Goal: Information Seeking & Learning: Find specific page/section

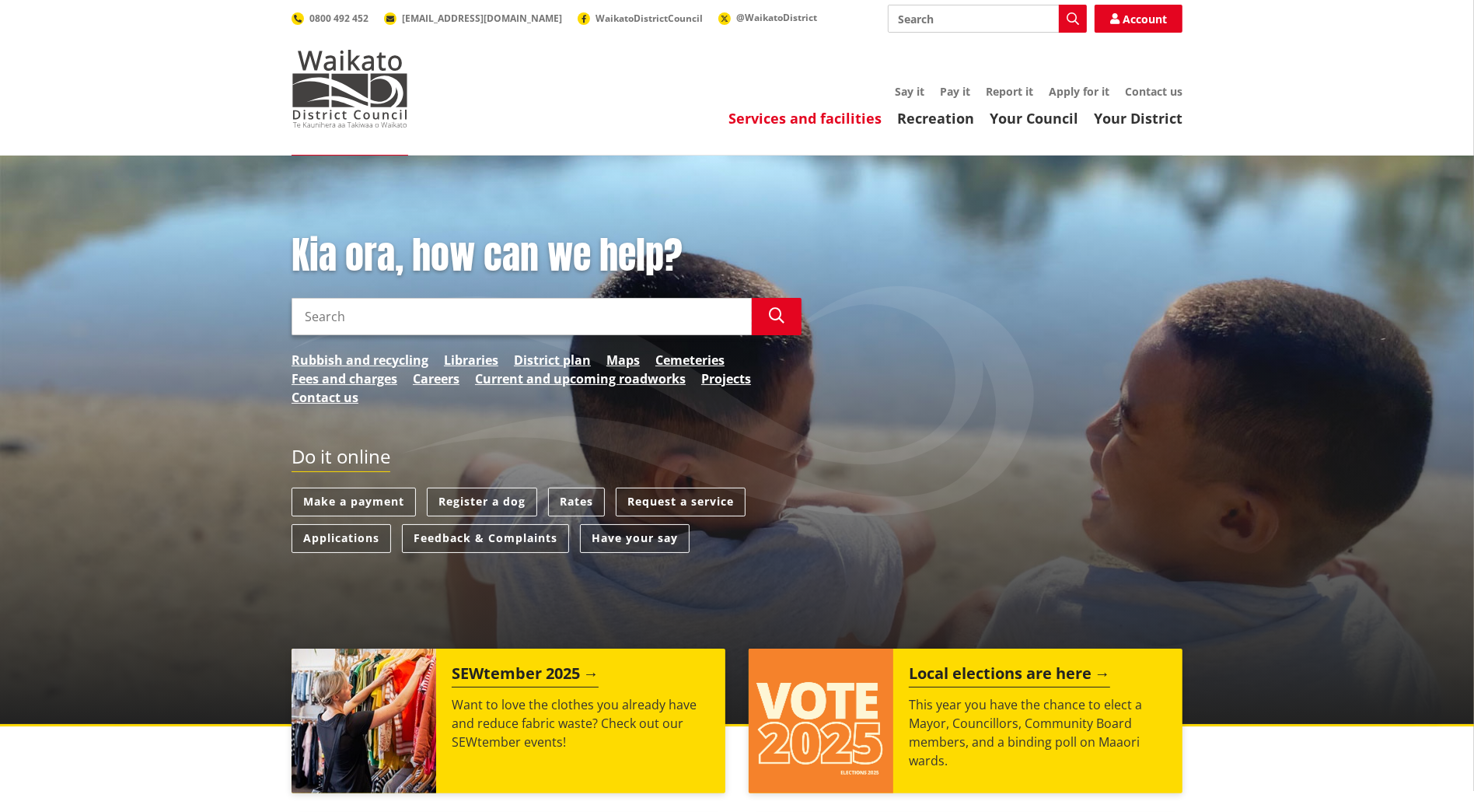
click at [812, 120] on link "Services and facilities" at bounding box center [804, 119] width 153 height 19
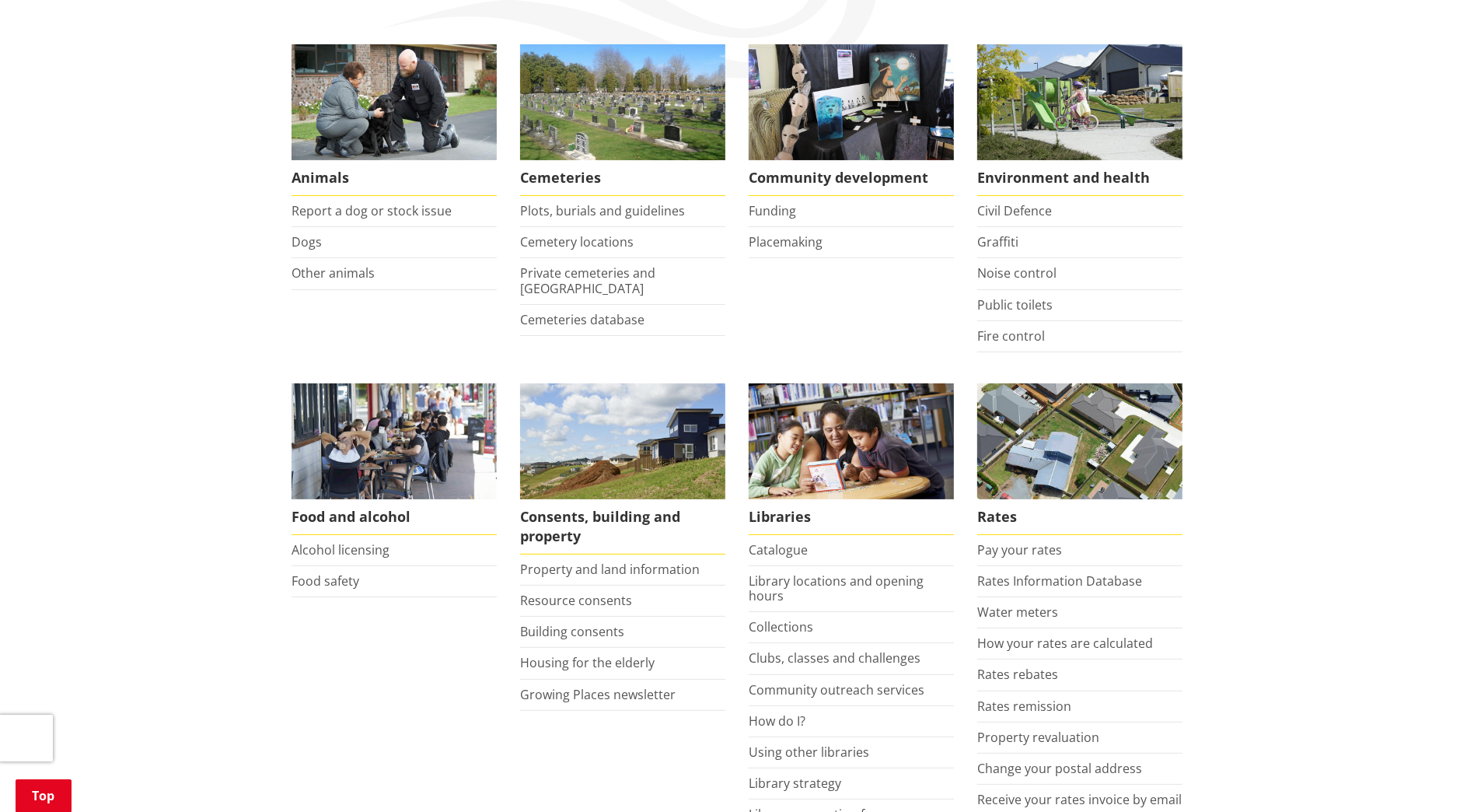
scroll to position [273, 0]
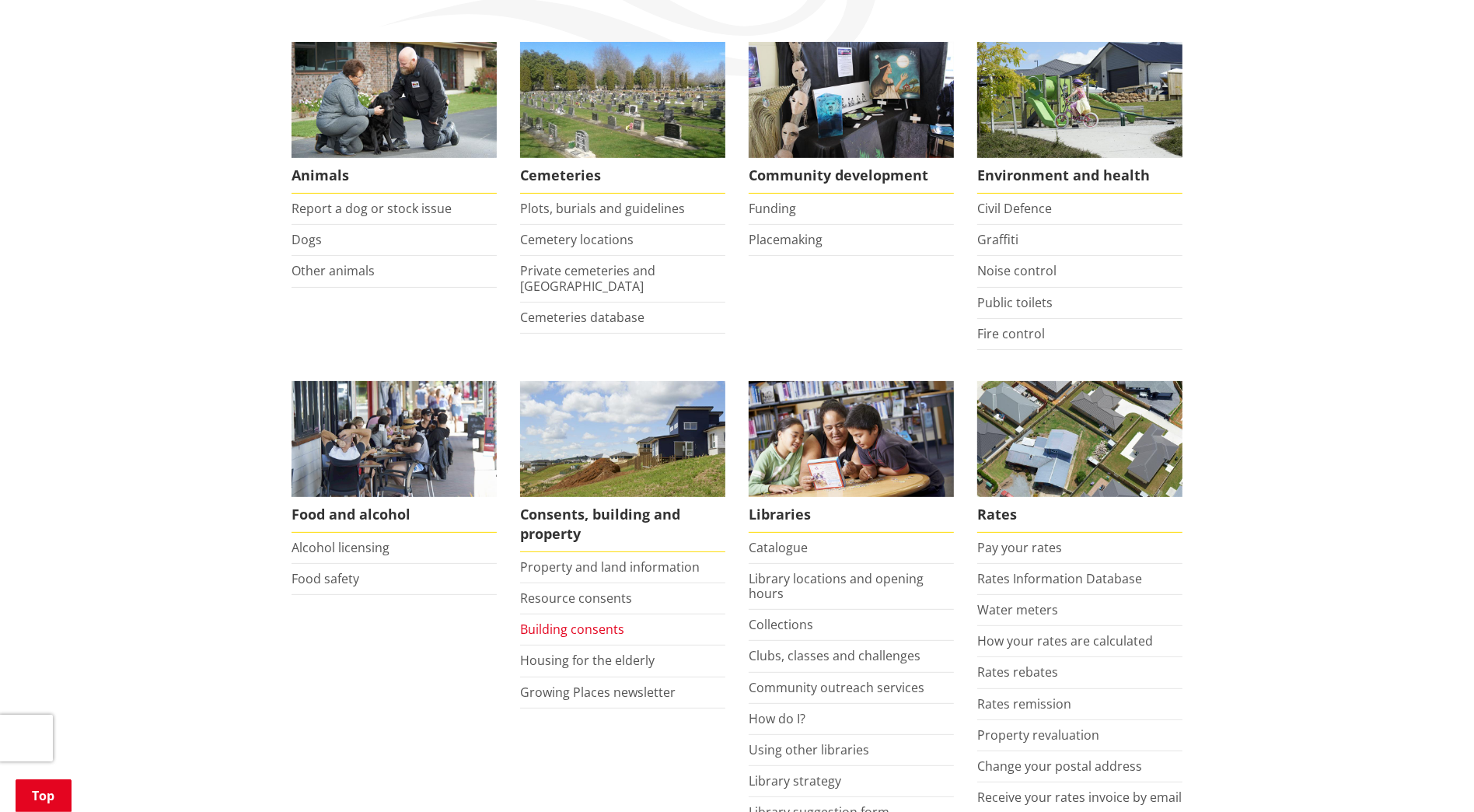
click at [594, 636] on link "Building consents" at bounding box center [573, 629] width 104 height 17
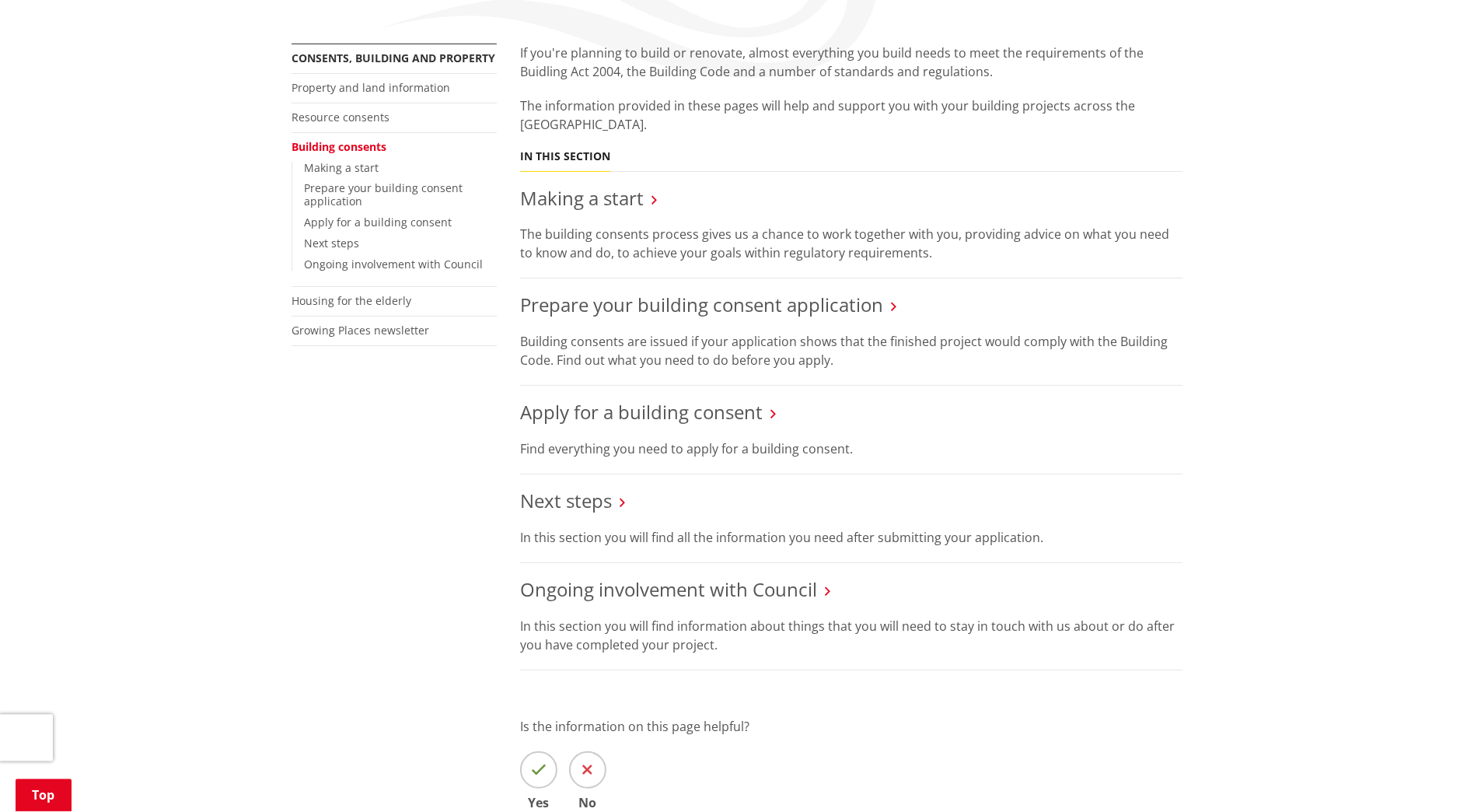
scroll to position [273, 0]
click at [694, 415] on link "Apply for a building consent" at bounding box center [641, 409] width 242 height 26
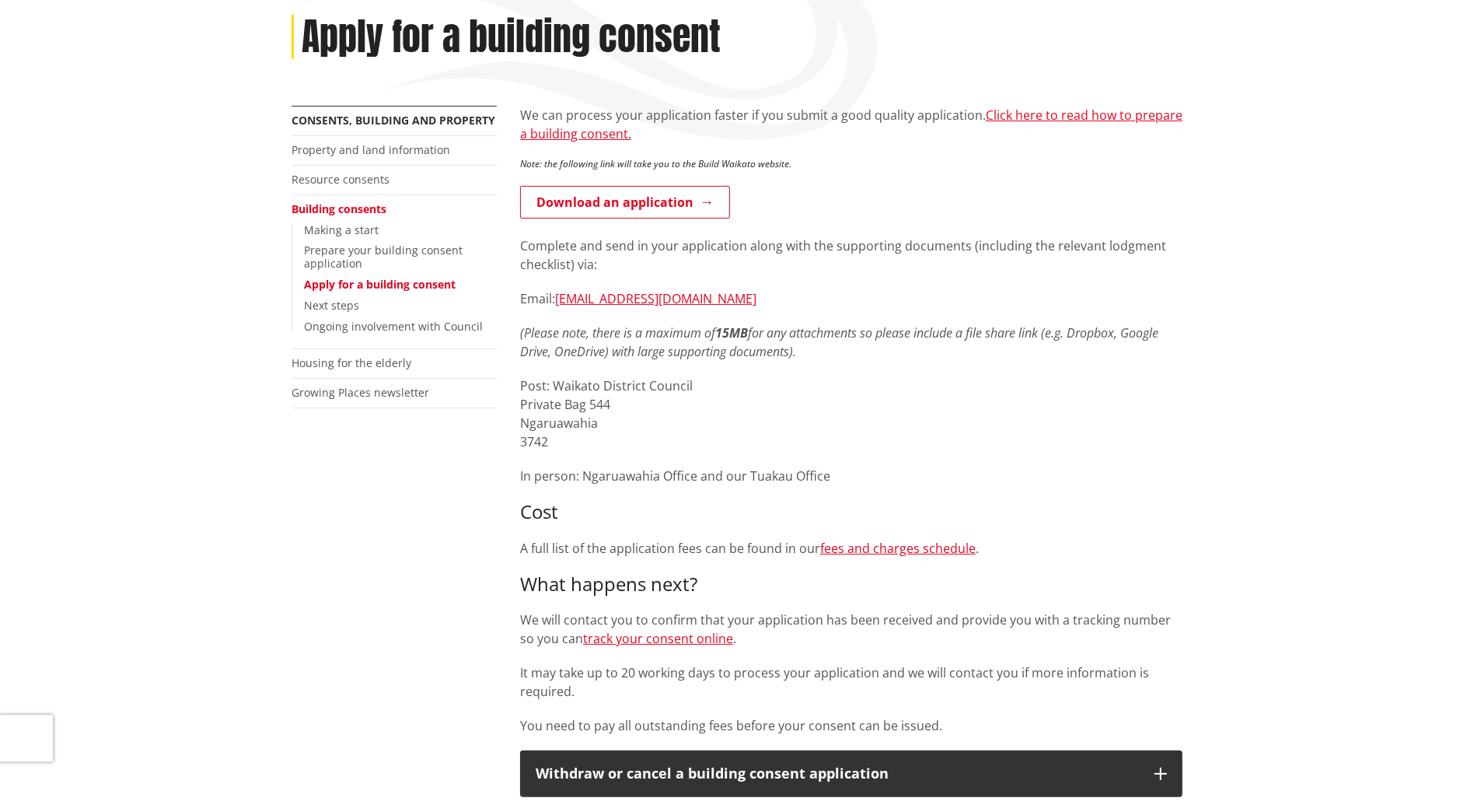
scroll to position [136, 0]
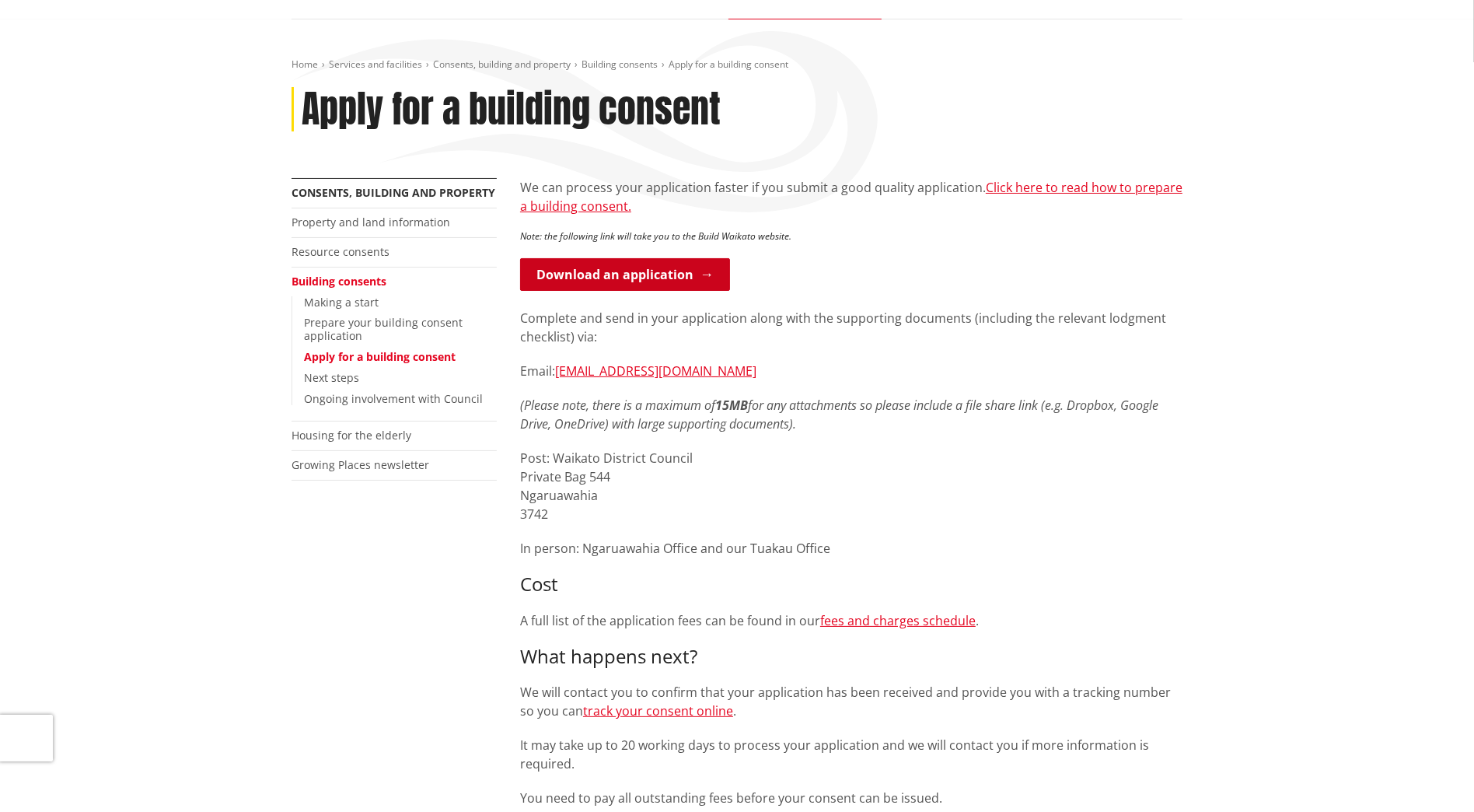
click at [645, 274] on link "Download an application" at bounding box center [625, 274] width 210 height 32
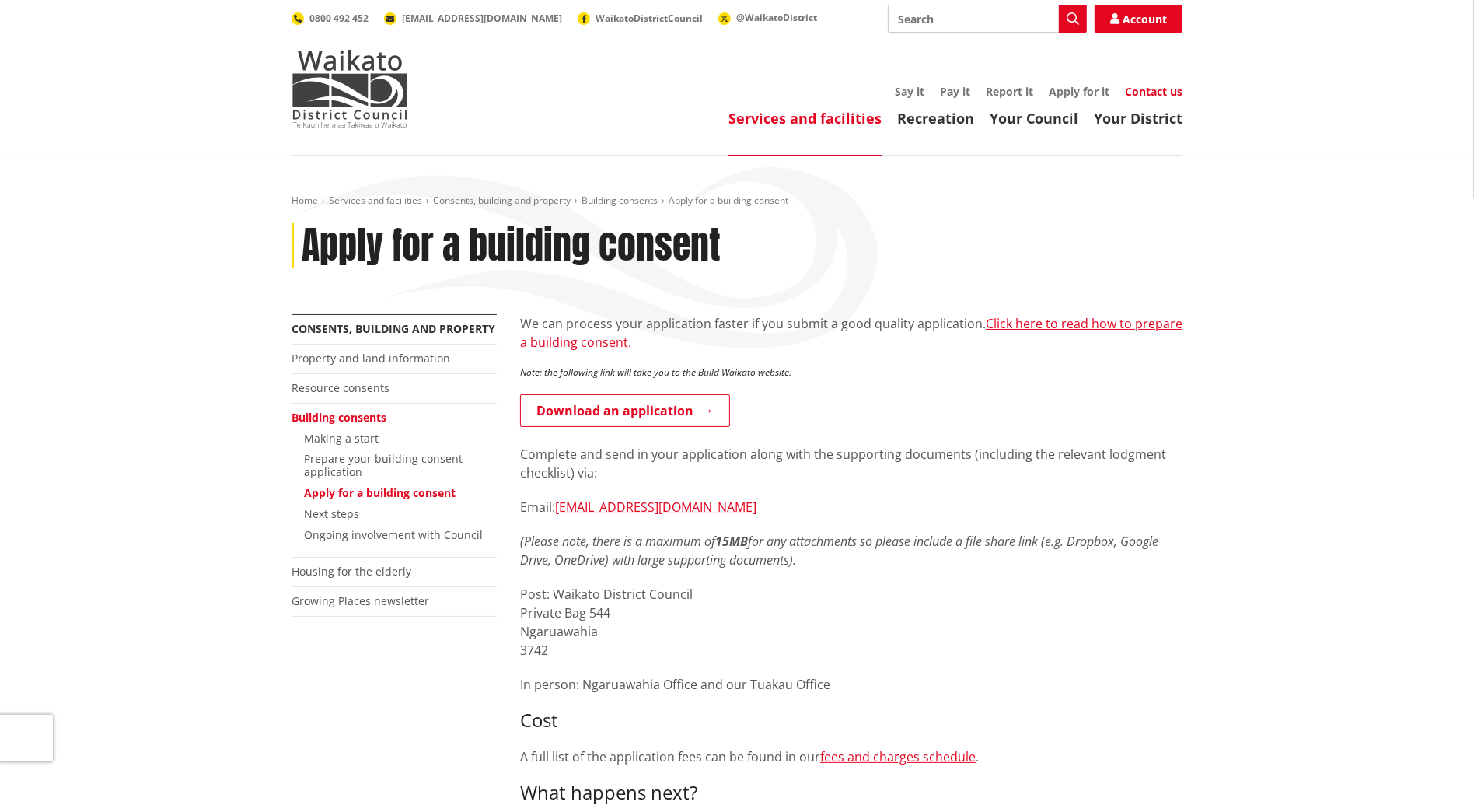
click at [1165, 88] on link "Contact us" at bounding box center [1154, 91] width 58 height 15
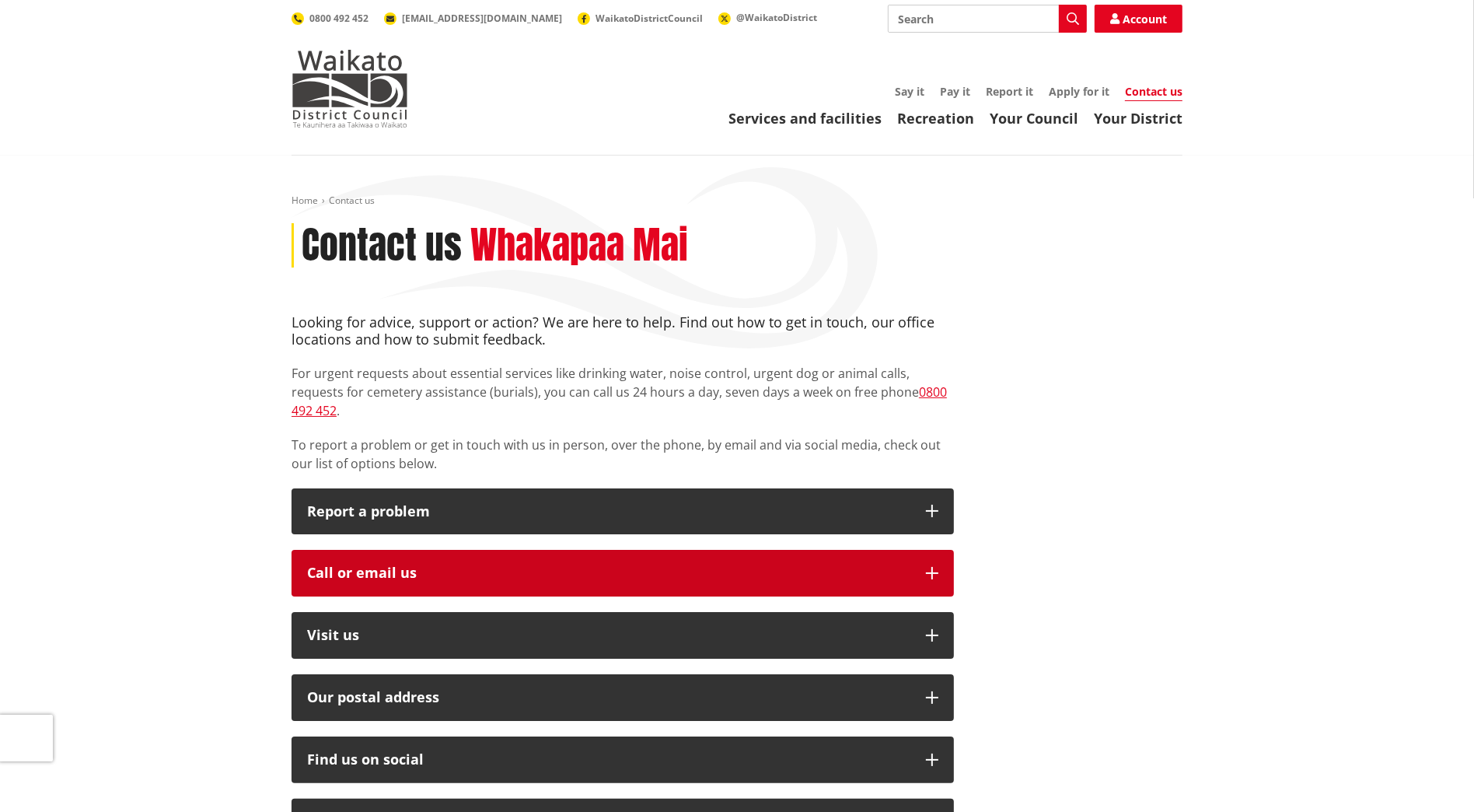
click at [421, 565] on div "Call or email us" at bounding box center [608, 573] width 603 height 15
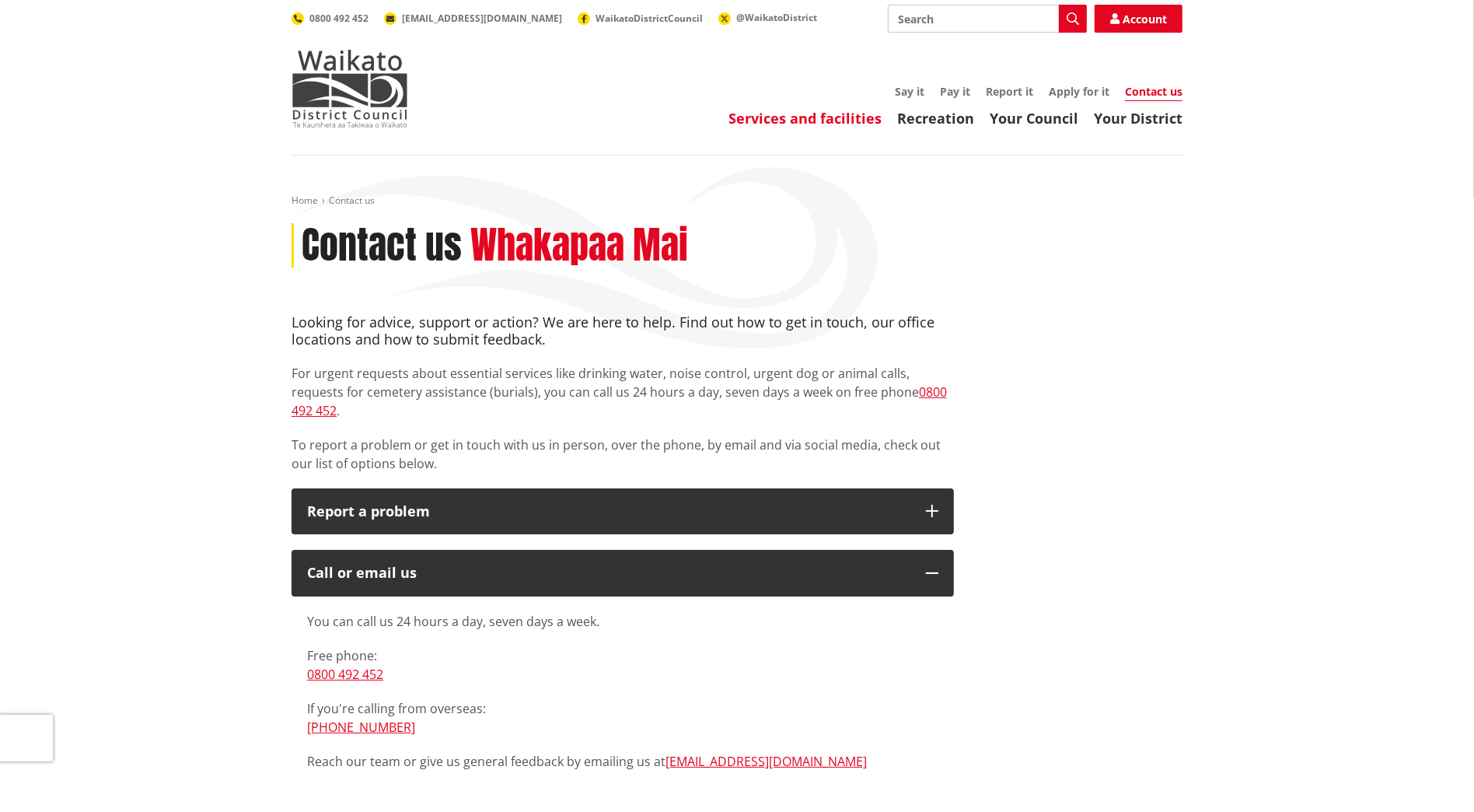
click at [798, 116] on link "Services and facilities" at bounding box center [804, 119] width 153 height 19
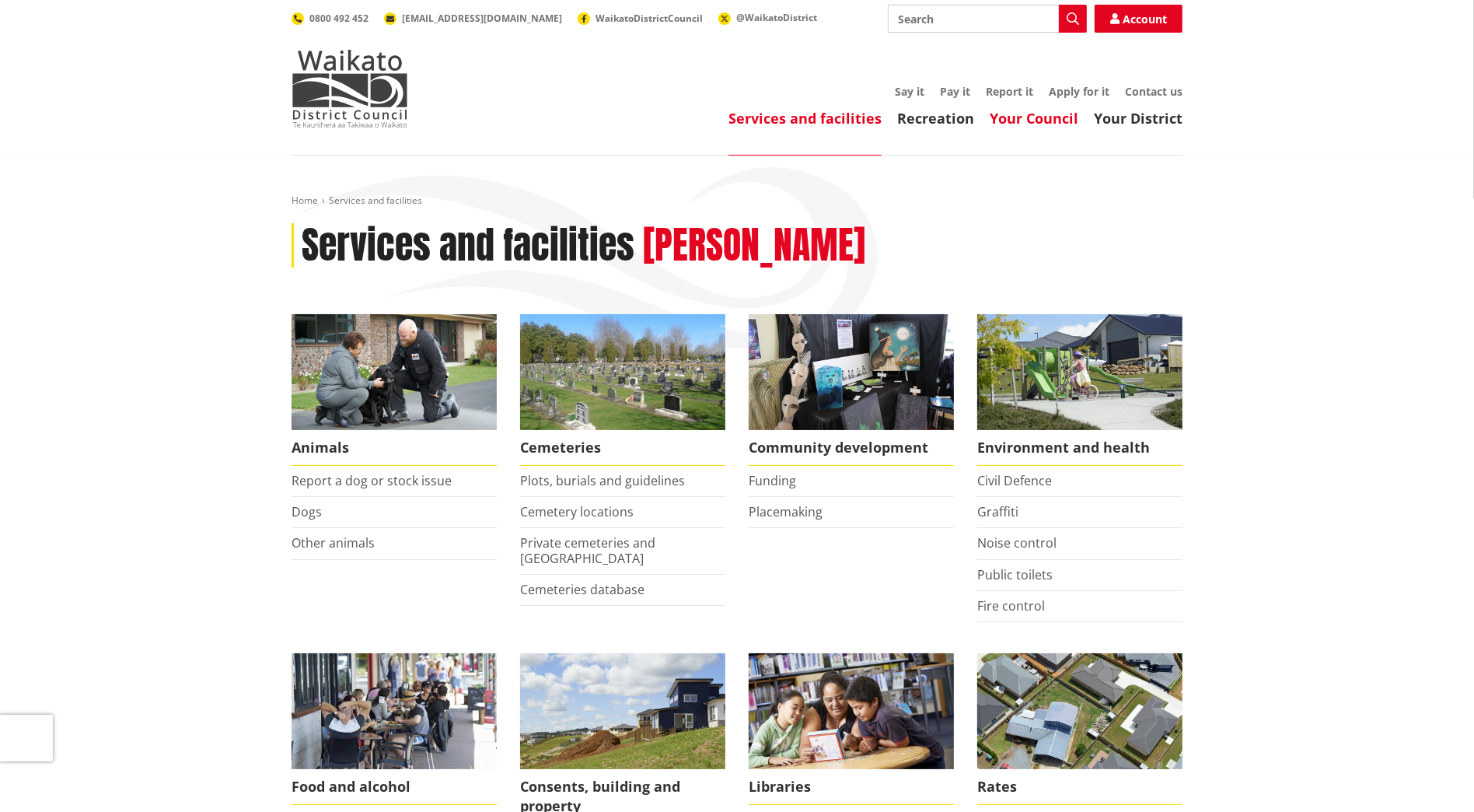
drag, startPoint x: 0, startPoint y: 0, endPoint x: 1052, endPoint y: 123, distance: 1059.2
click at [1052, 123] on link "Your Council" at bounding box center [1033, 119] width 88 height 19
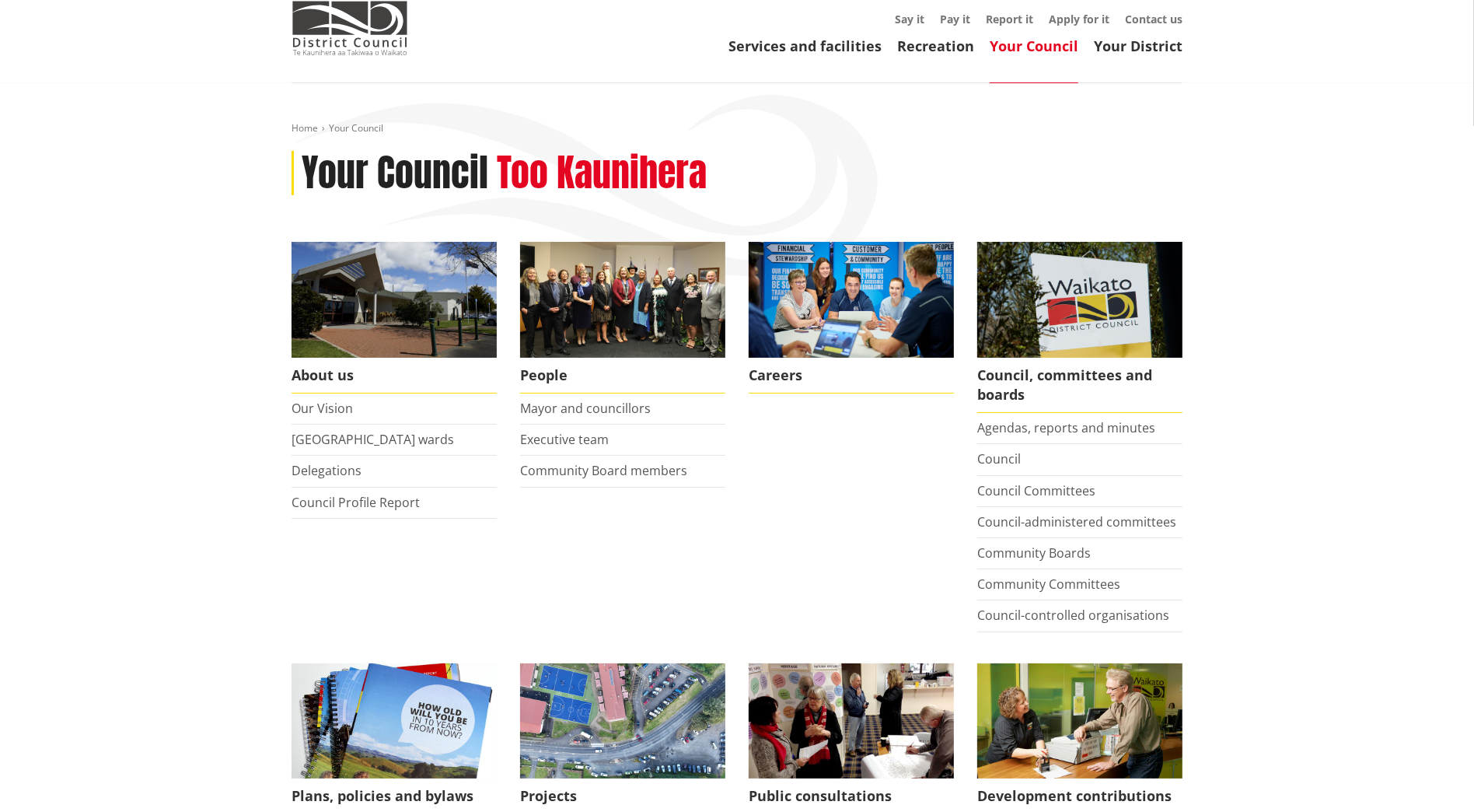
scroll to position [136, 0]
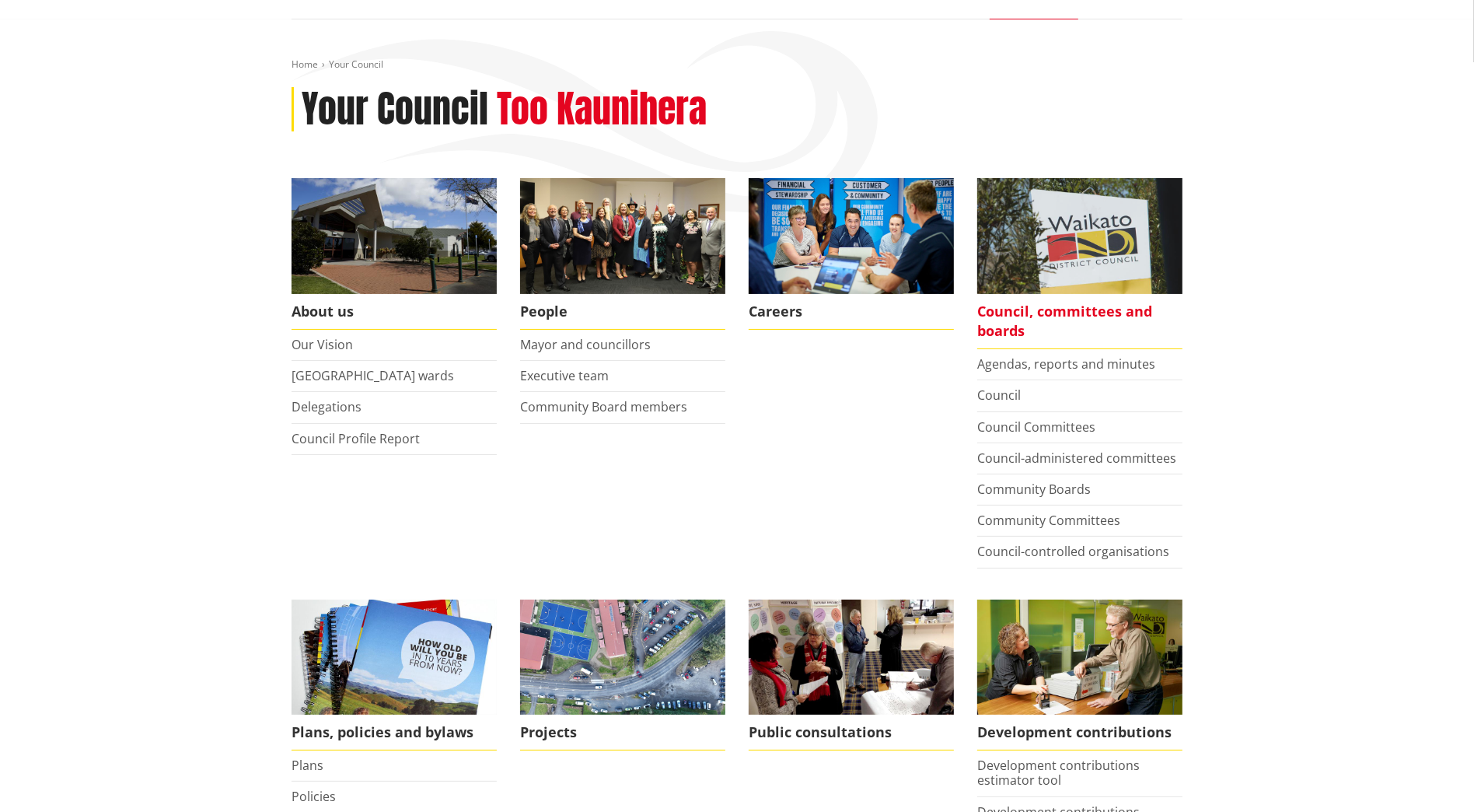
click at [1047, 306] on span "Council, committees and boards" at bounding box center [1080, 321] width 205 height 55
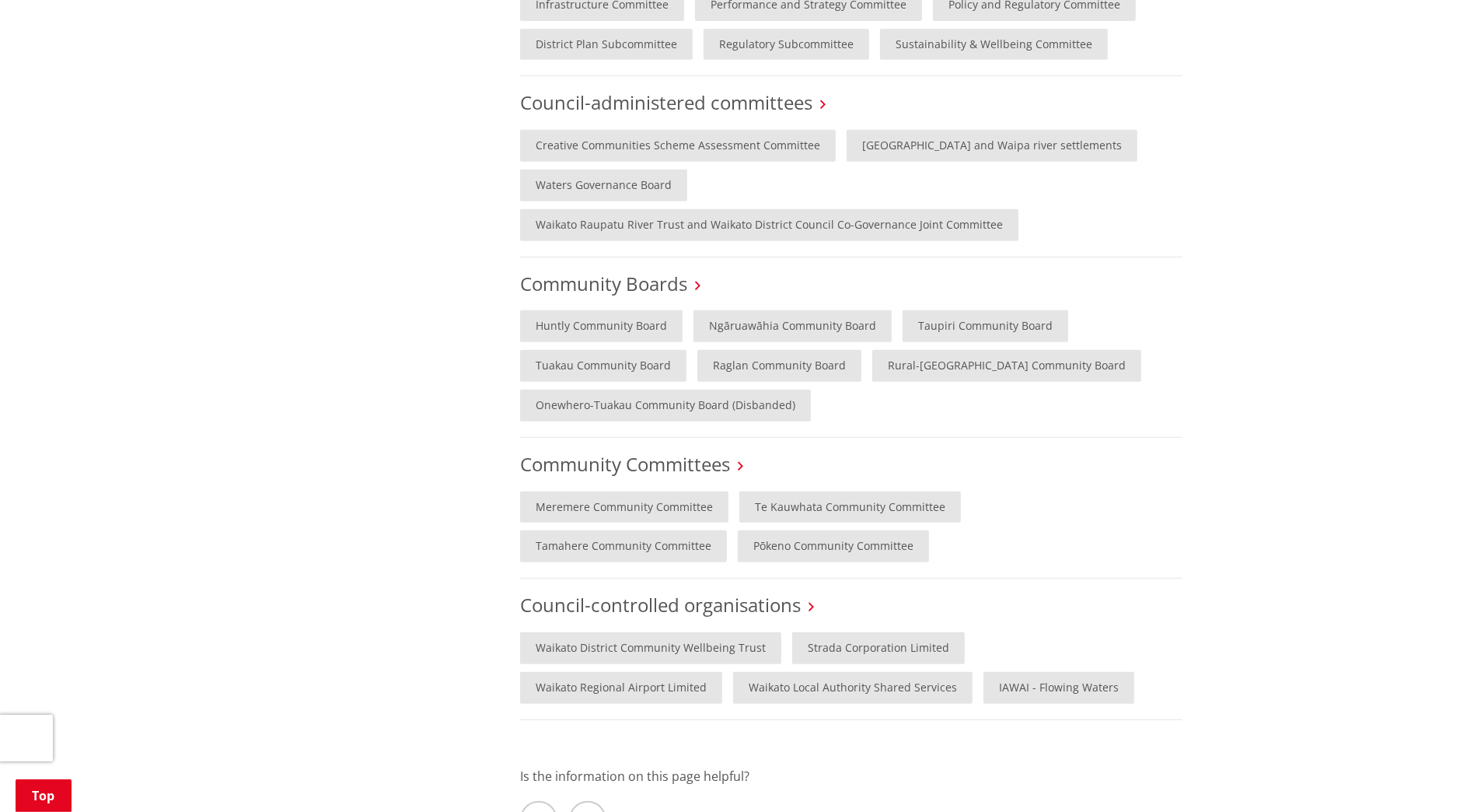
scroll to position [273, 0]
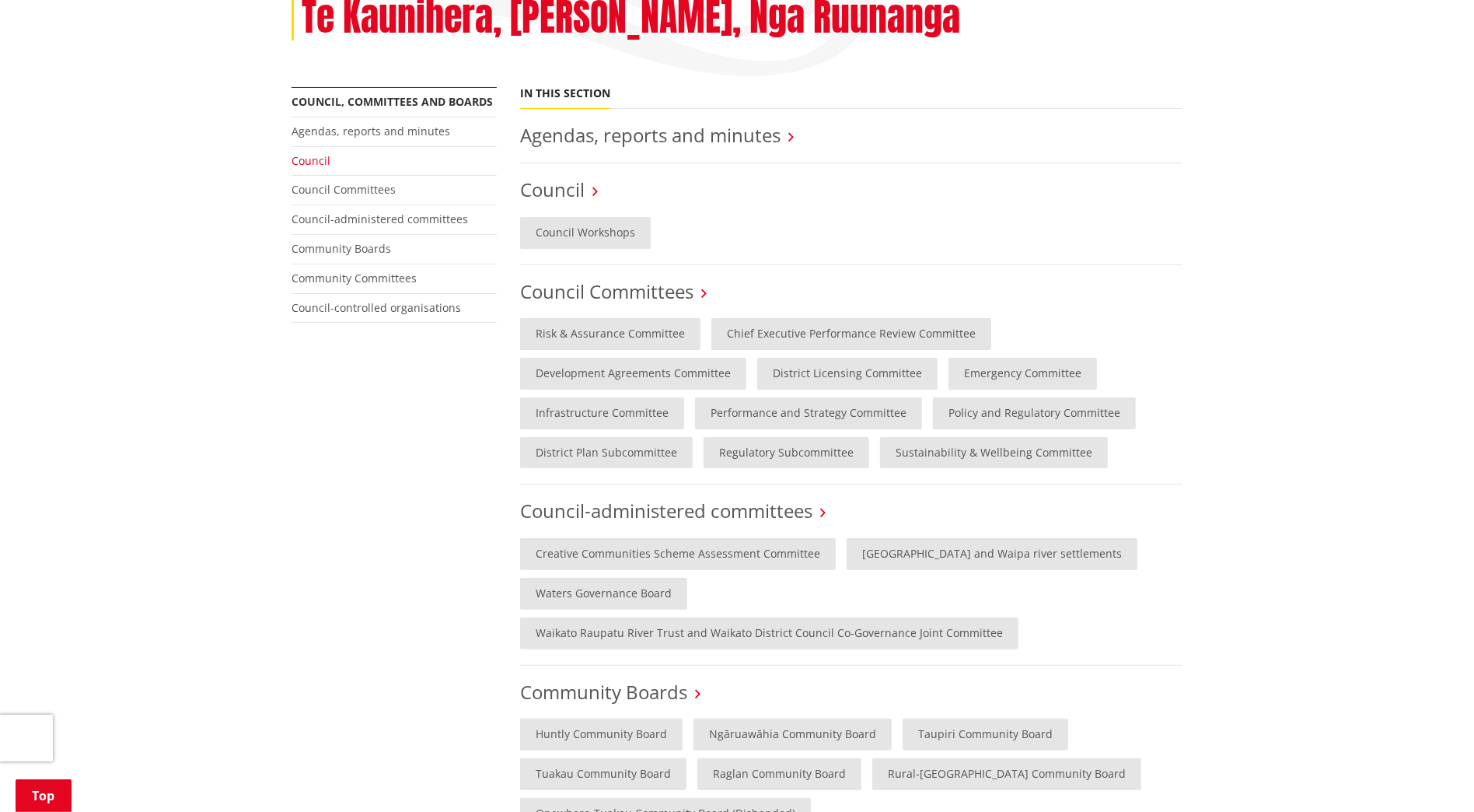
click at [307, 160] on link "Council" at bounding box center [311, 161] width 39 height 15
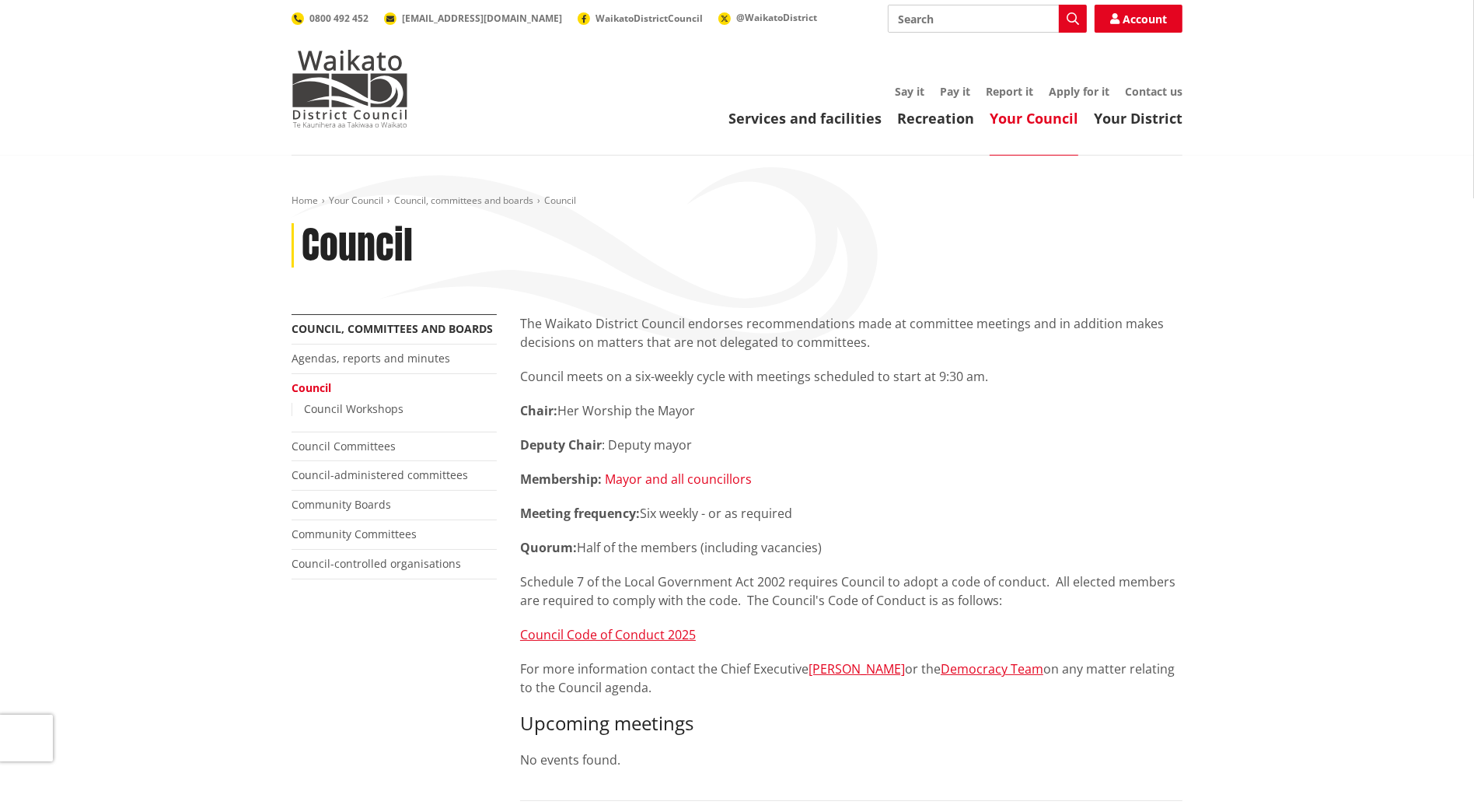
click at [714, 482] on link "Mayor and all councillors" at bounding box center [678, 479] width 147 height 17
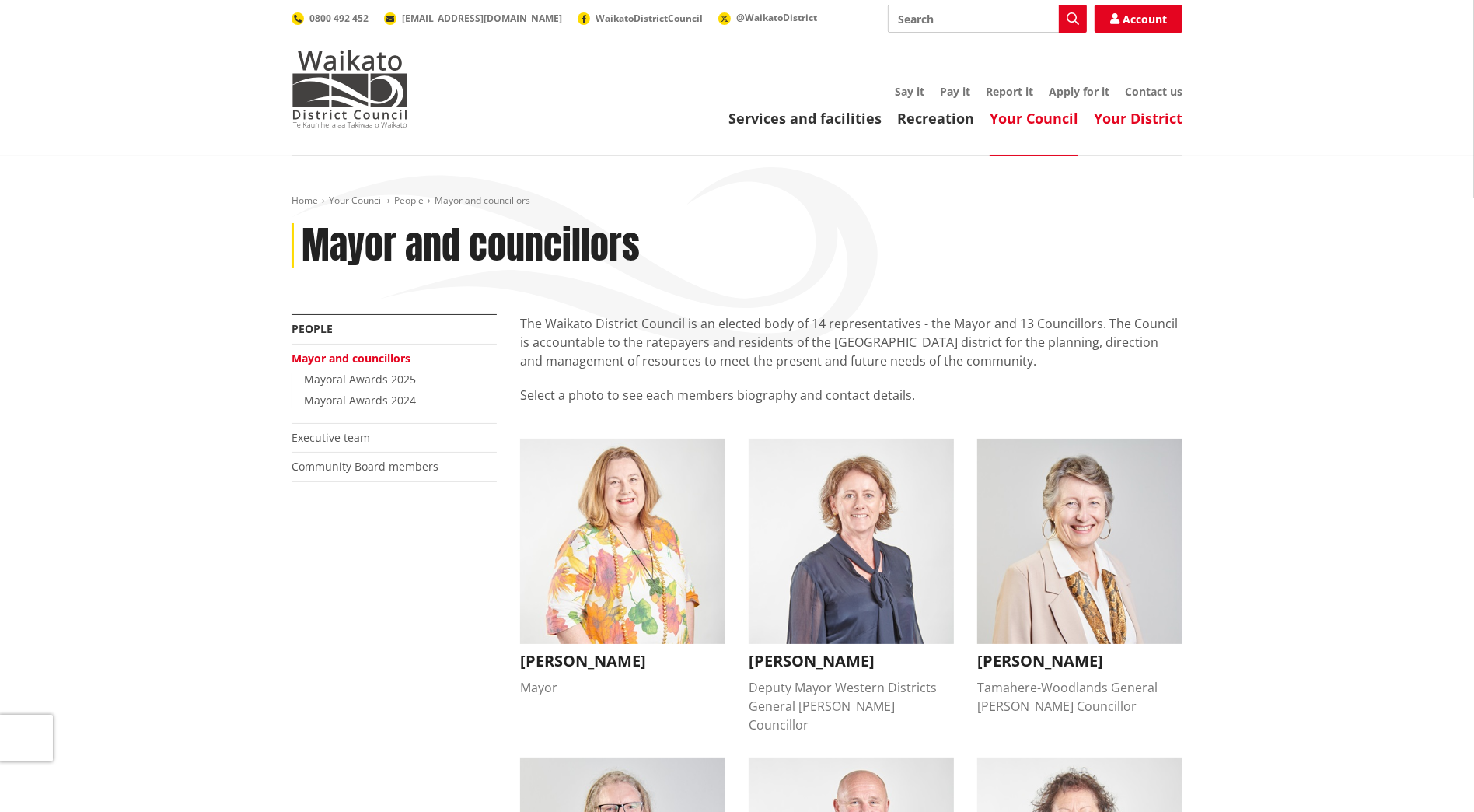
click at [1145, 119] on link "Your District" at bounding box center [1138, 119] width 88 height 19
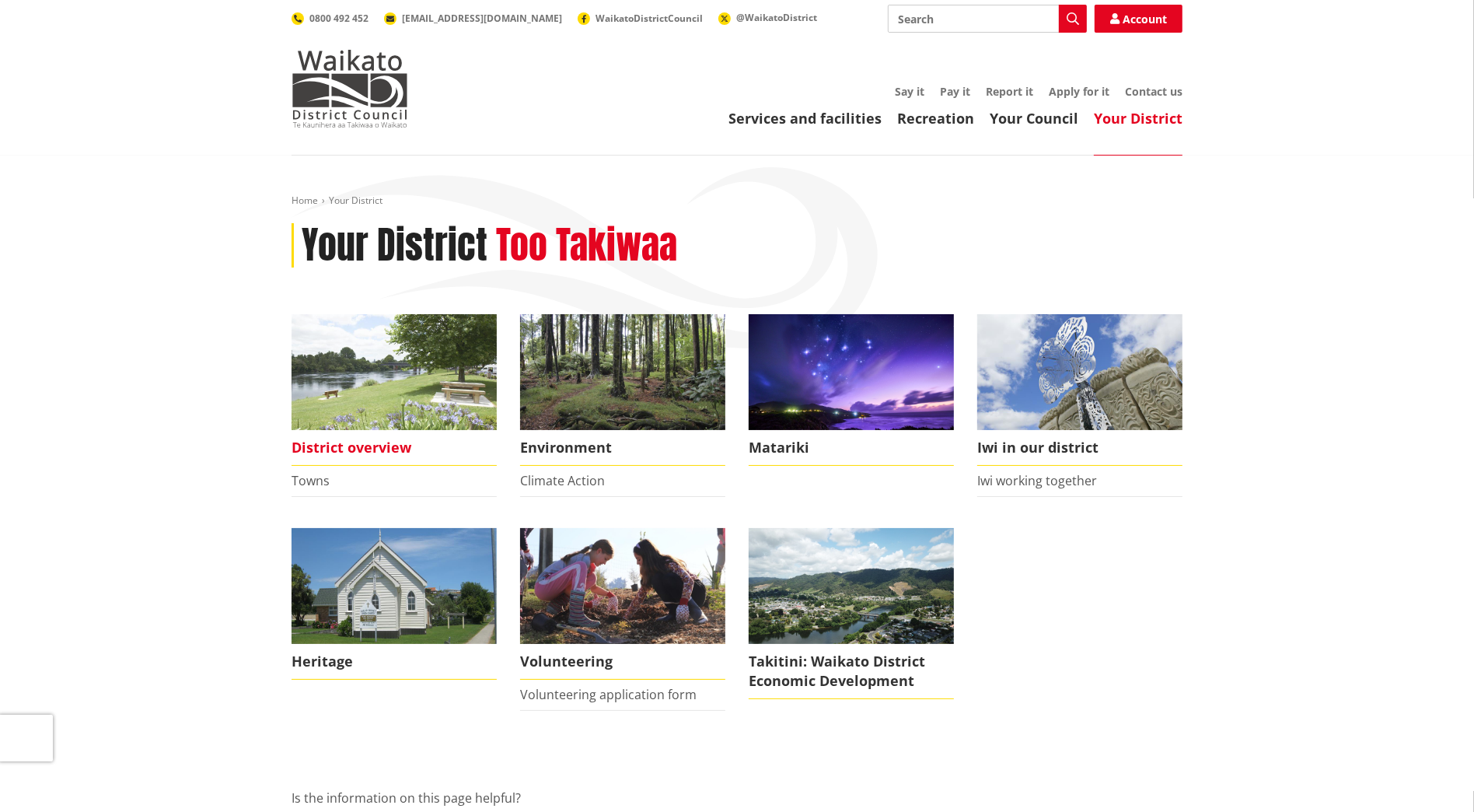
click at [366, 380] on img at bounding box center [394, 372] width 205 height 116
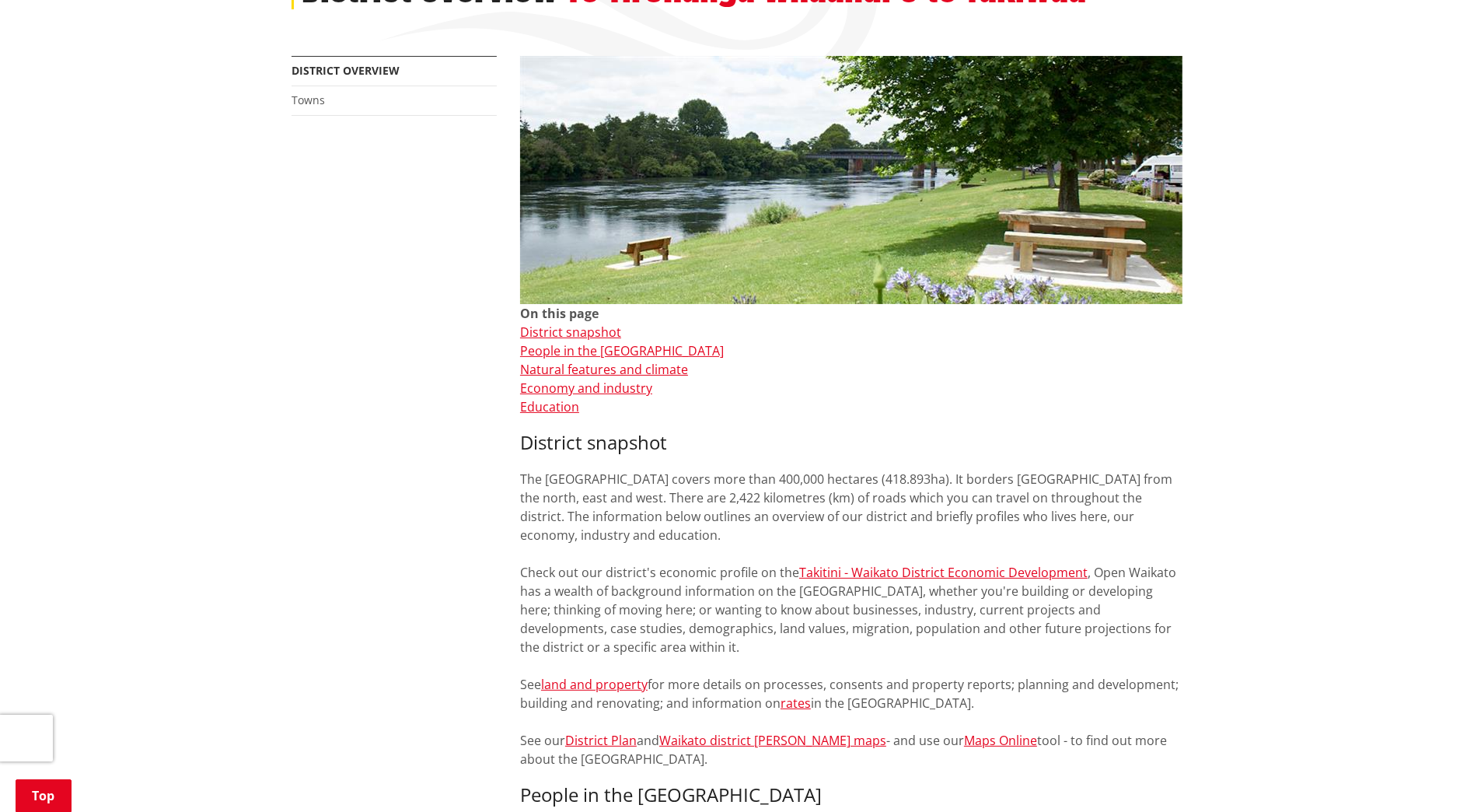
scroll to position [273, 0]
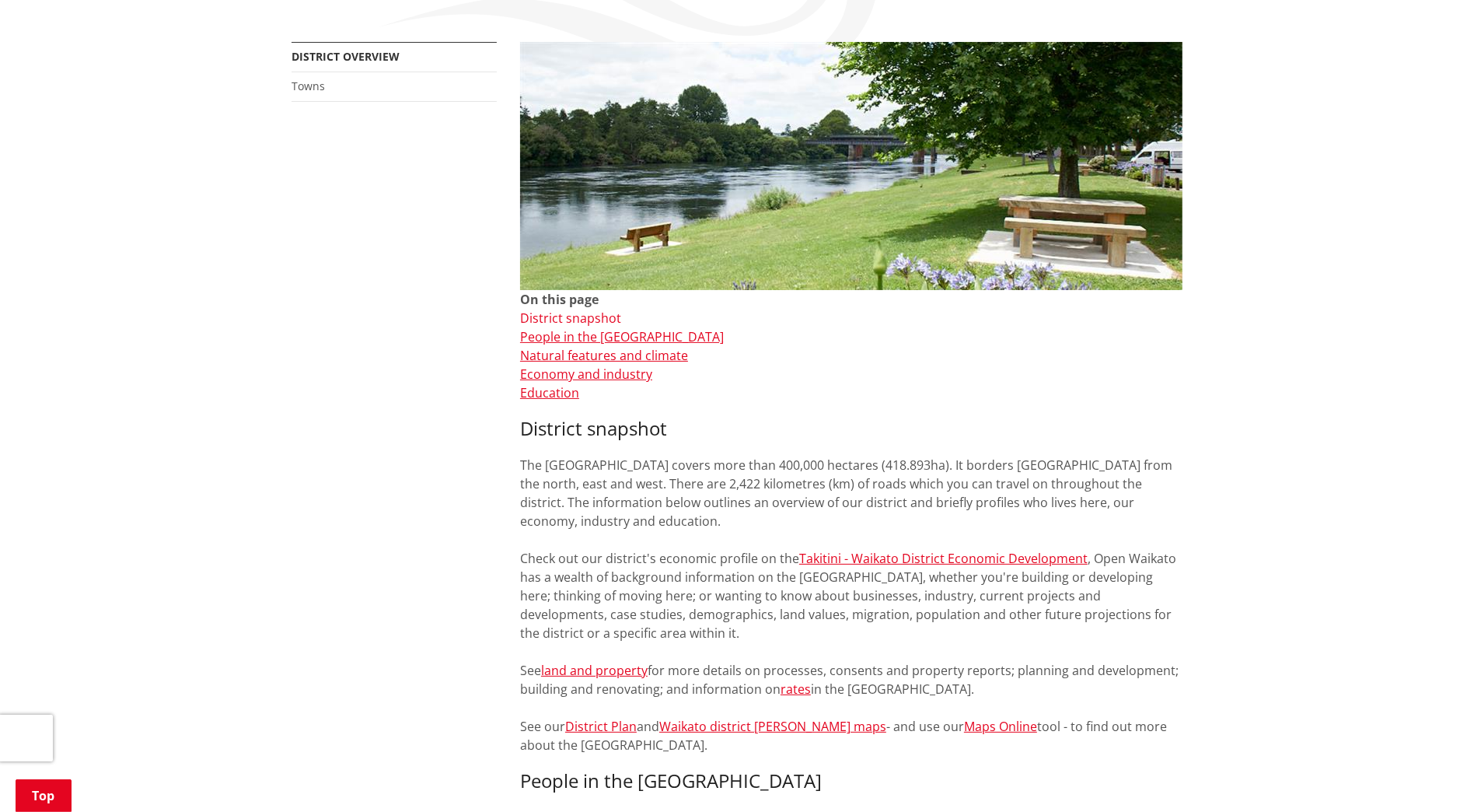
click at [567, 319] on link "District snapshot" at bounding box center [571, 318] width 101 height 17
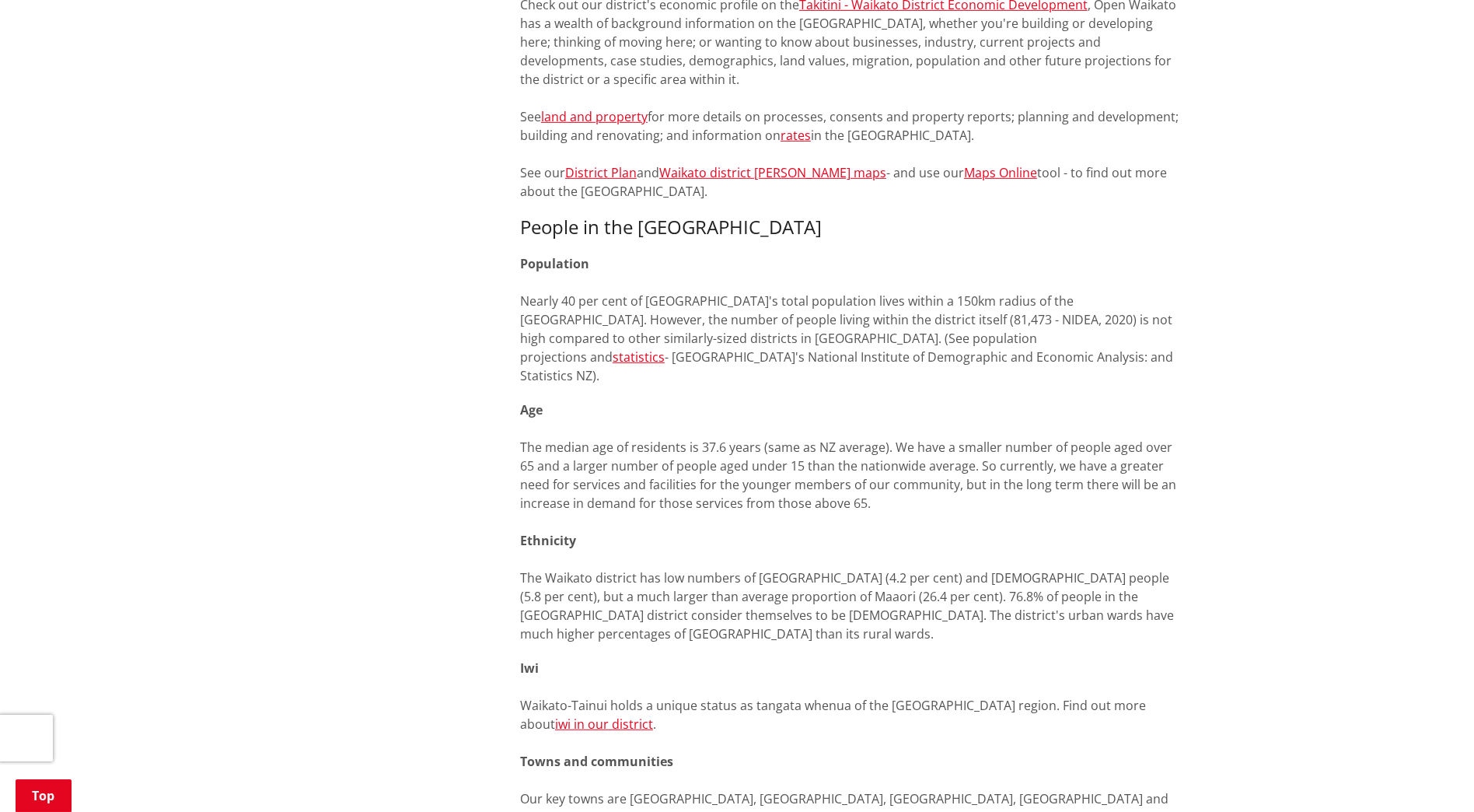
scroll to position [418, 0]
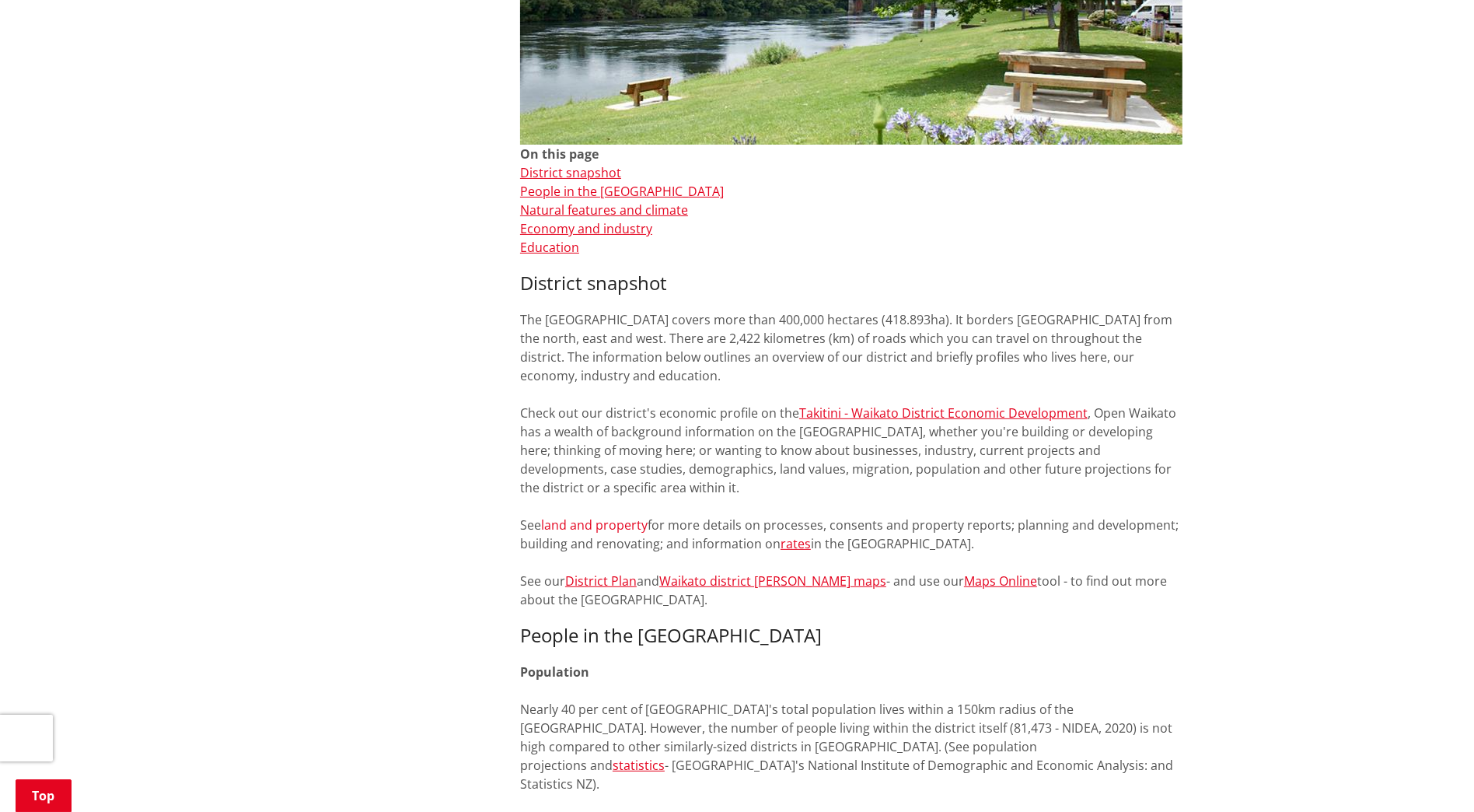
click at [627, 524] on link "land and property" at bounding box center [595, 525] width 106 height 17
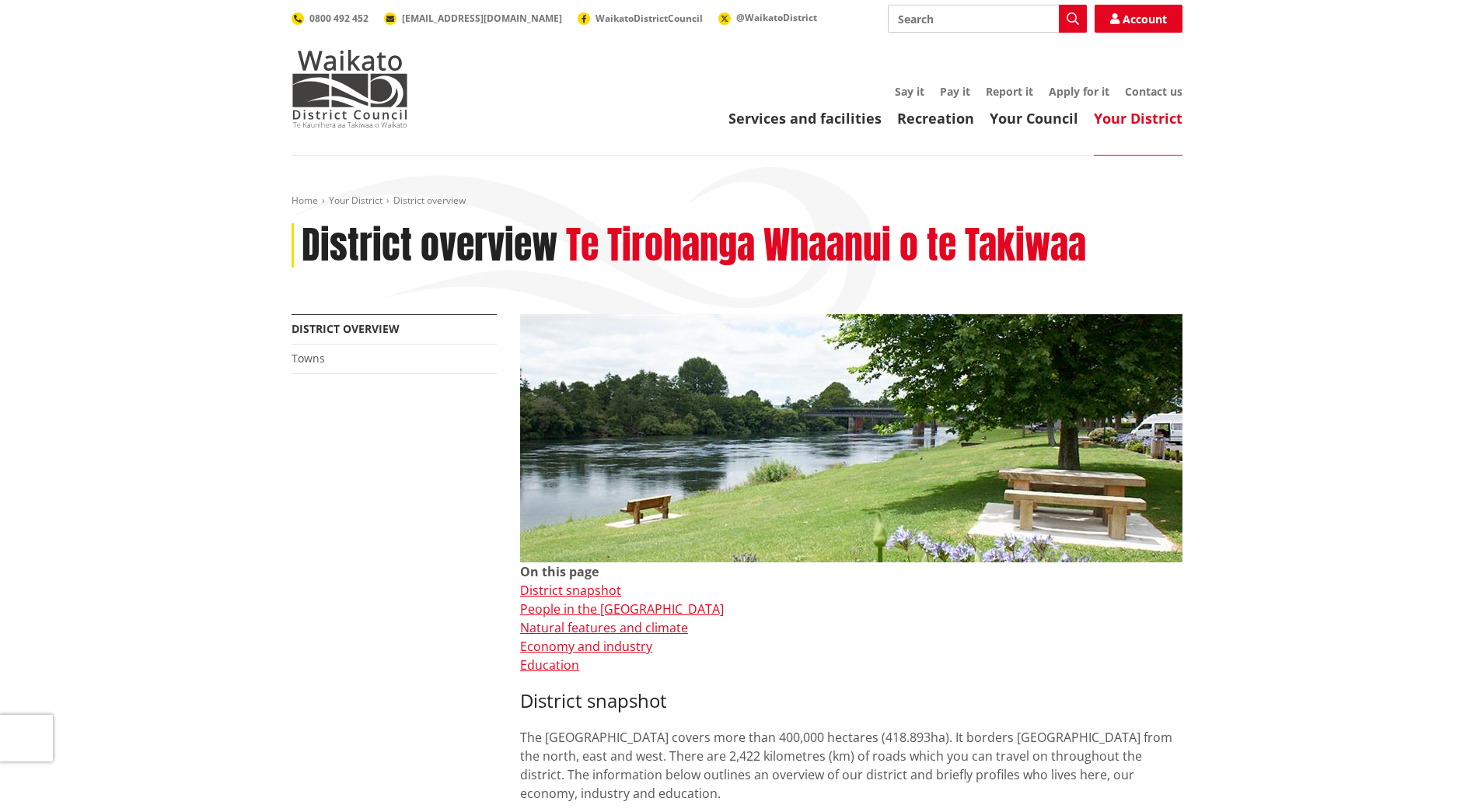
scroll to position [418, 0]
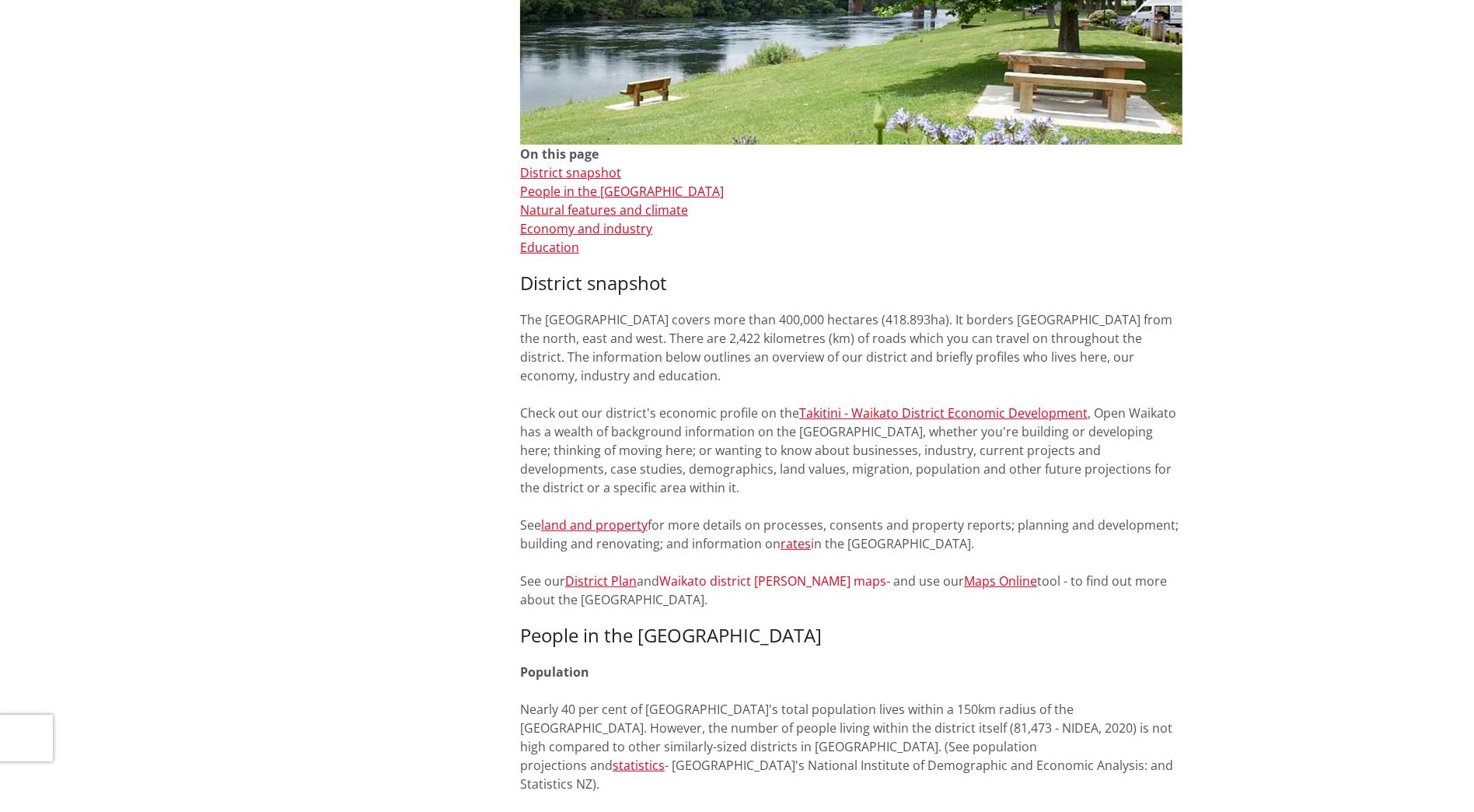
click at [746, 585] on link "Waikato district [PERSON_NAME] maps" at bounding box center [772, 581] width 227 height 17
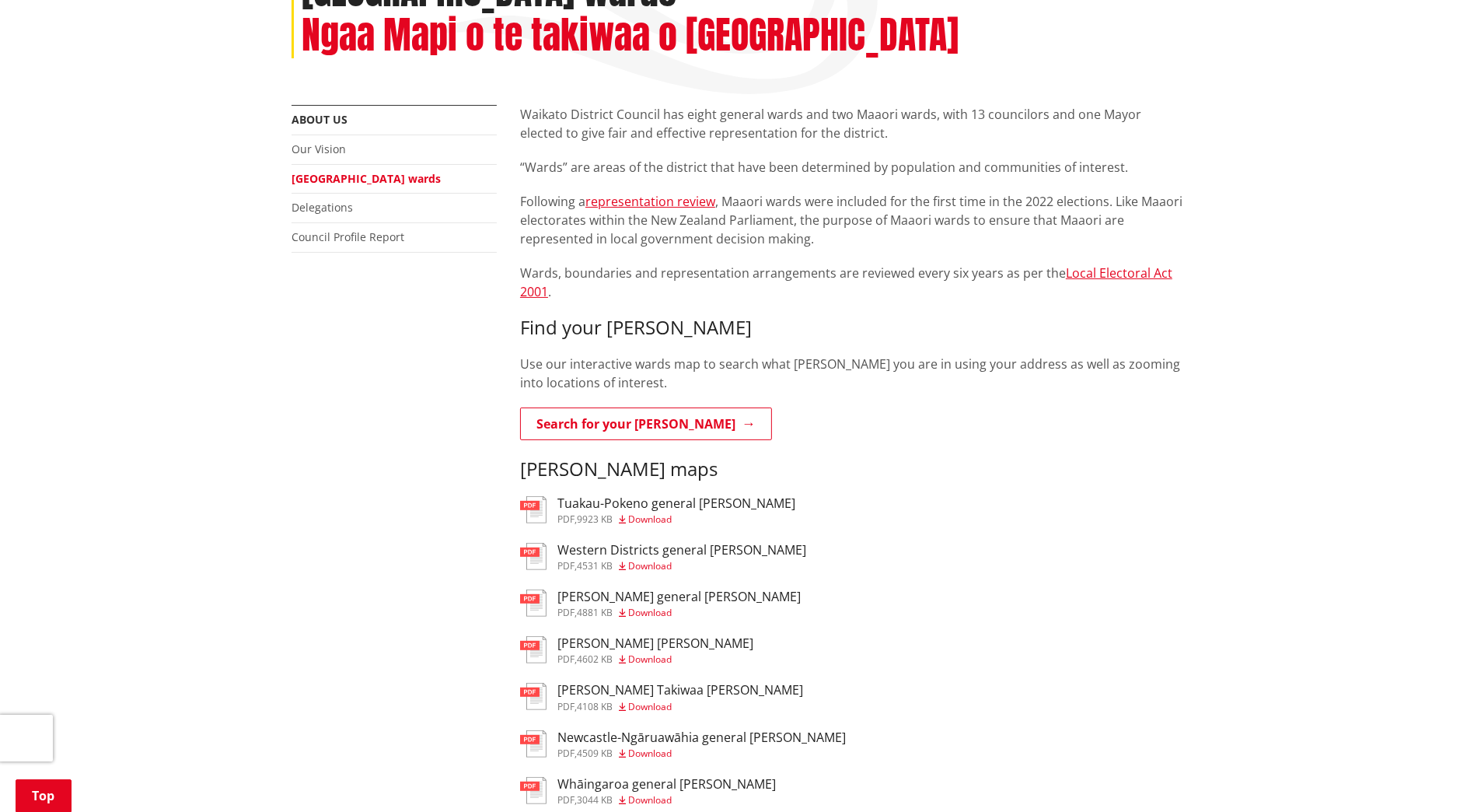
scroll to position [273, 0]
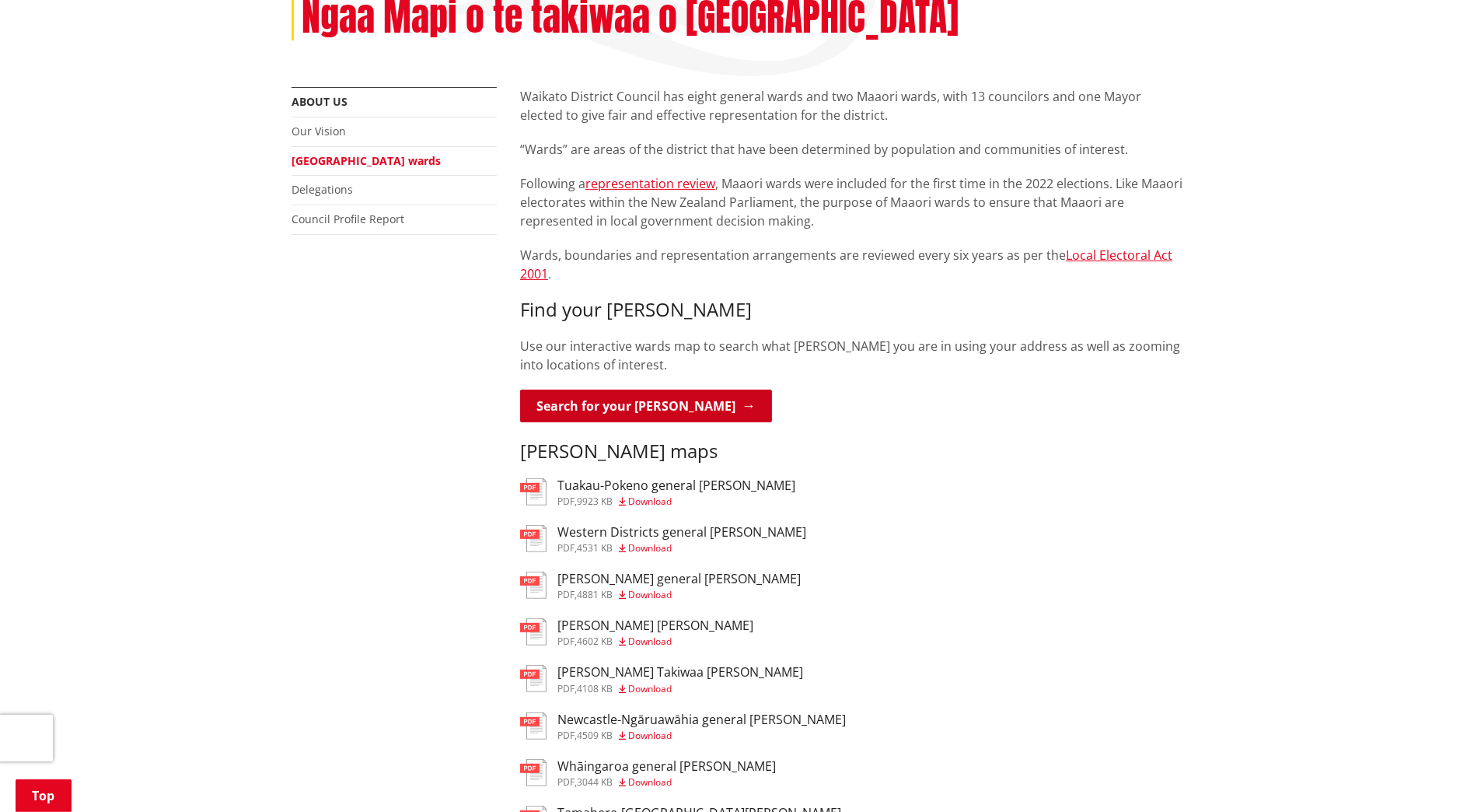
click at [590, 389] on link "Search for your ward" at bounding box center [646, 406] width 252 height 32
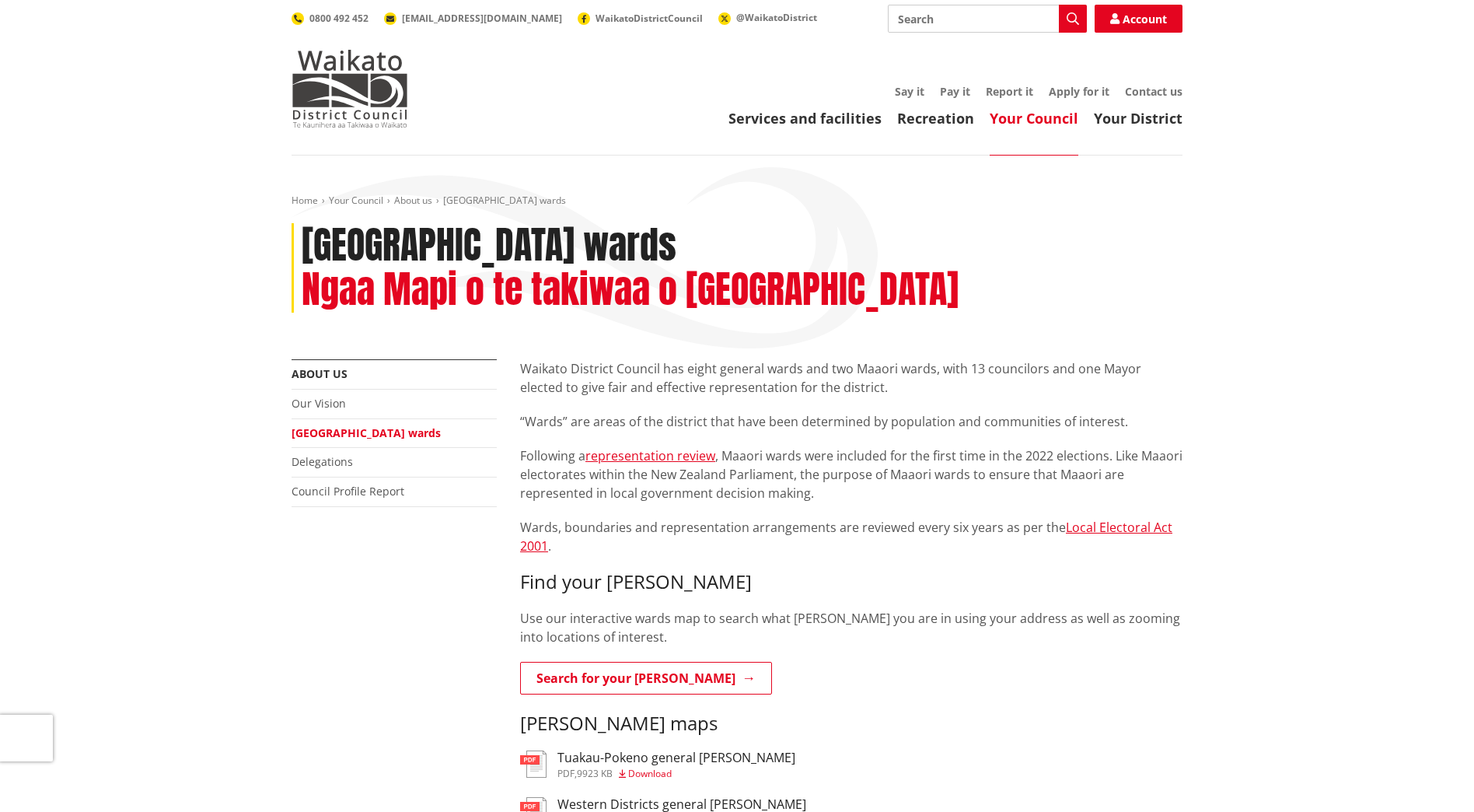
scroll to position [273, 0]
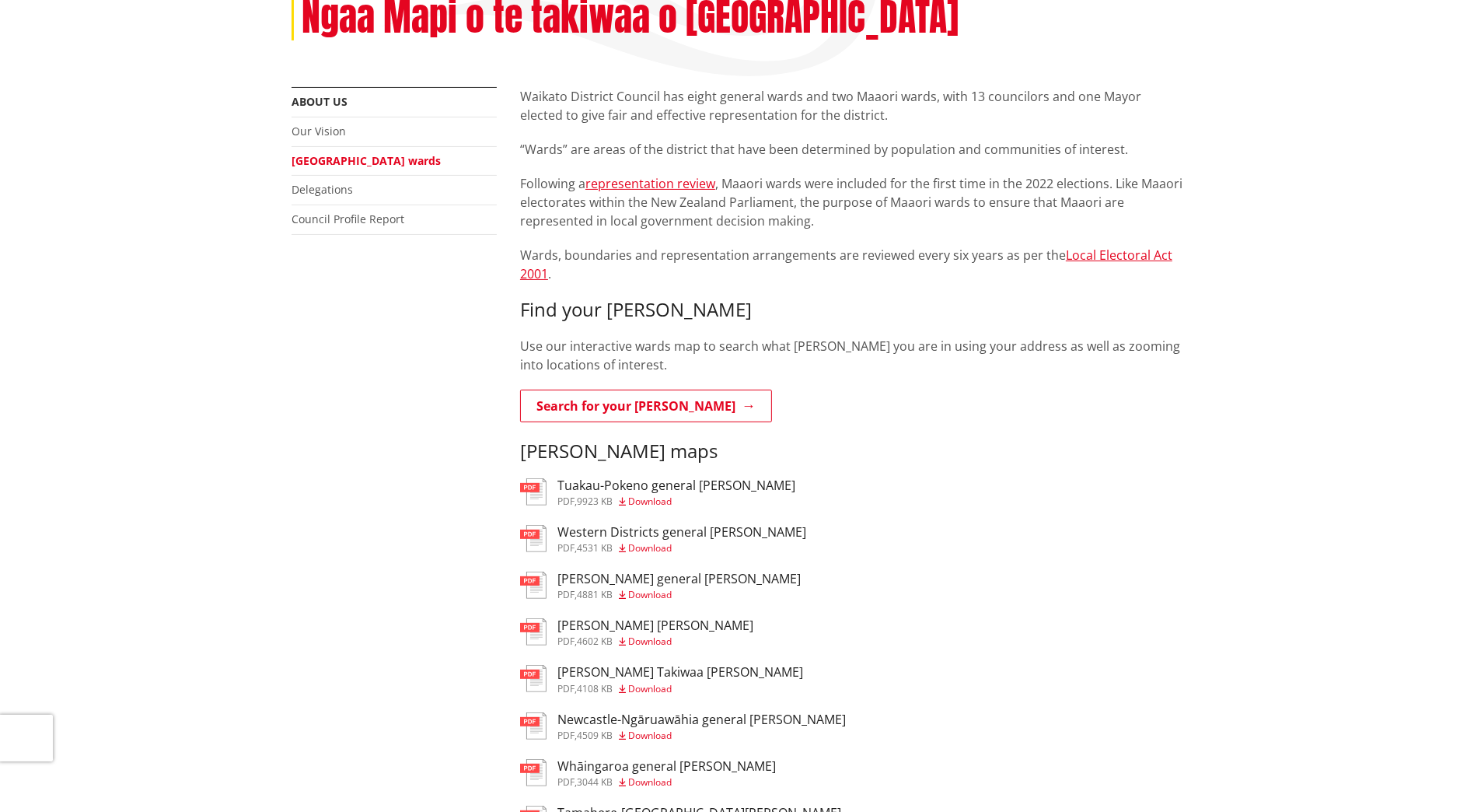
click at [655, 525] on h3 "Western Districts general [PERSON_NAME]" at bounding box center [682, 533] width 249 height 15
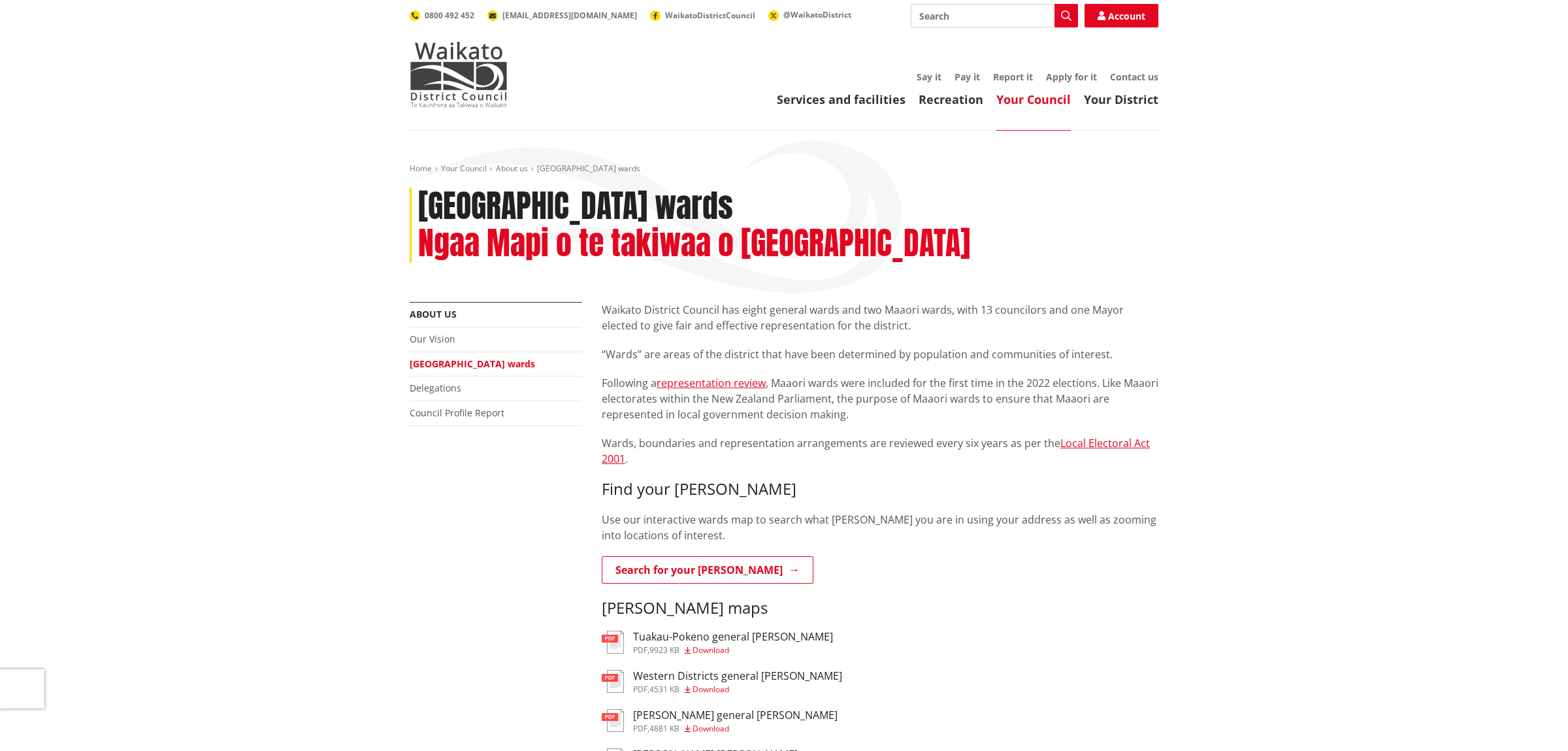
scroll to position [229, 0]
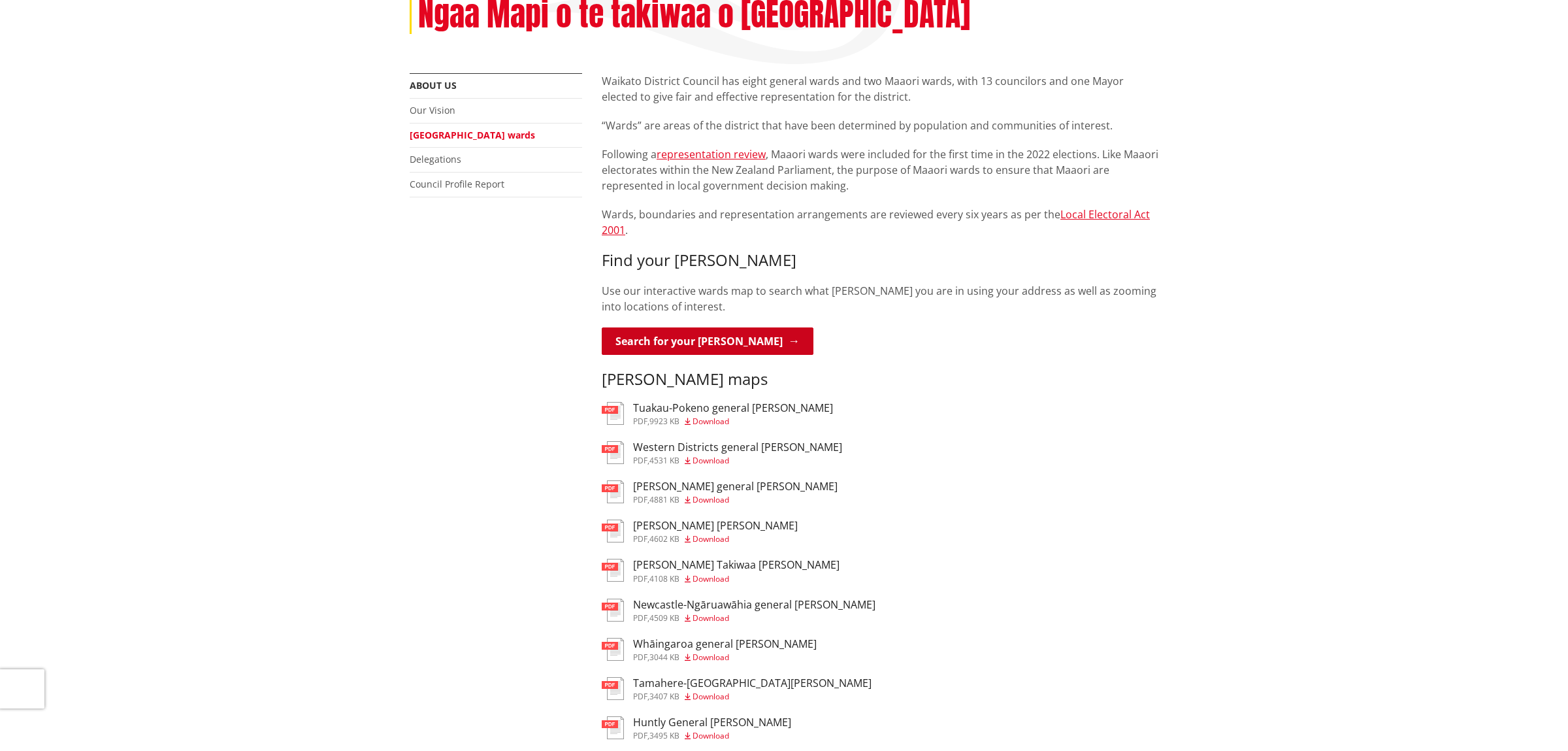
click at [701, 327] on link "Search for your [PERSON_NAME]" at bounding box center [707, 341] width 211 height 27
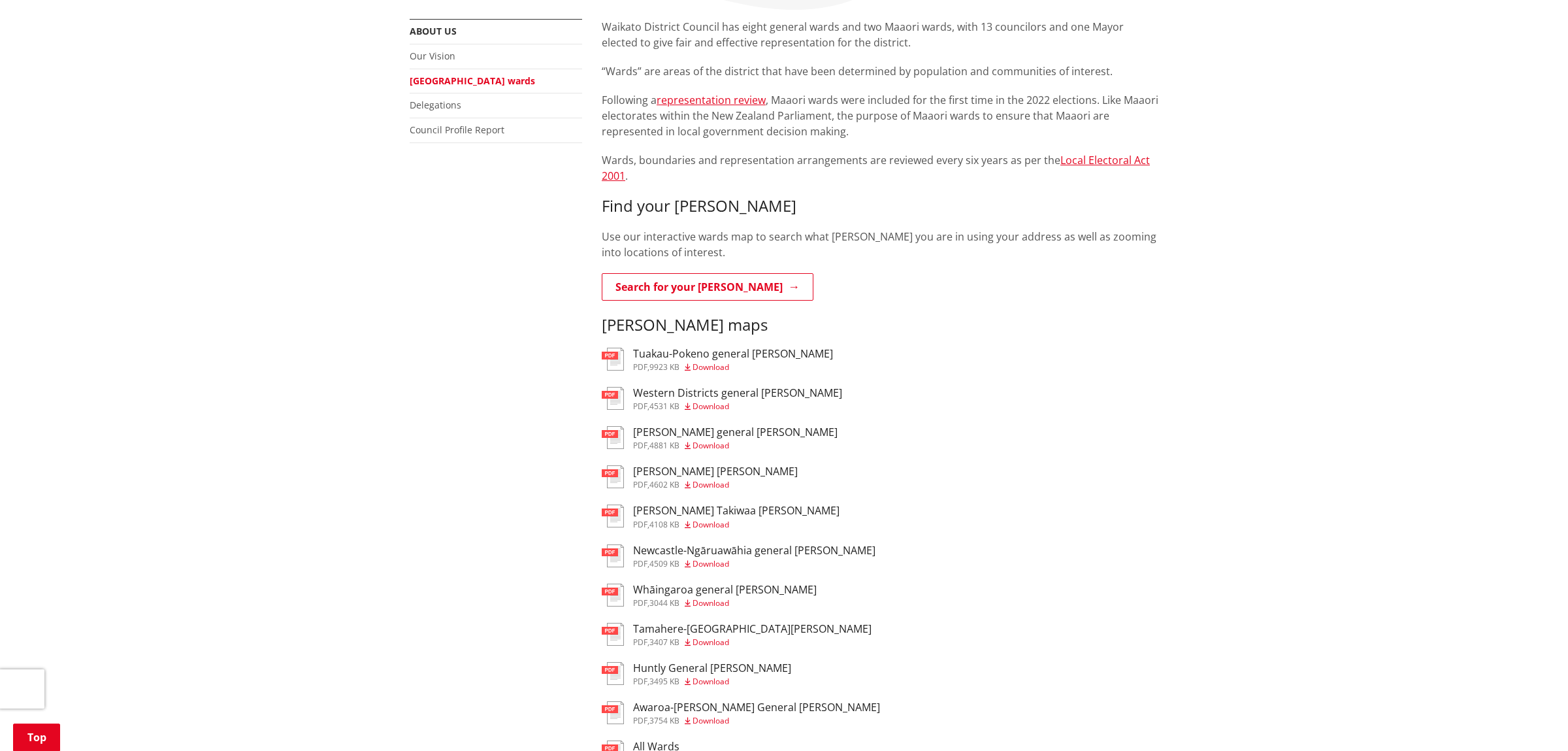
scroll to position [343, 0]
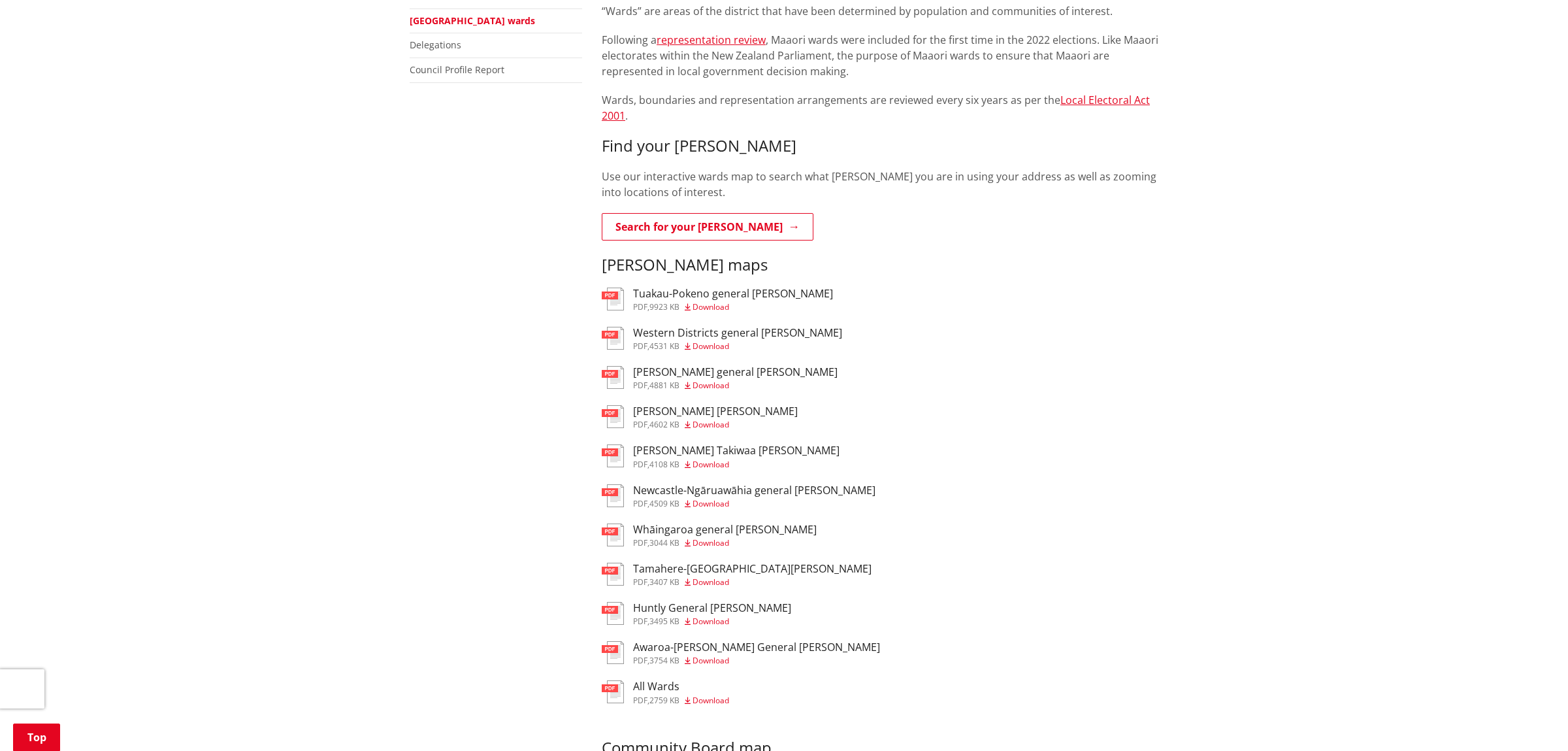
click at [739, 524] on h3 "Whāingaroa general [PERSON_NAME]" at bounding box center [725, 530] width 184 height 13
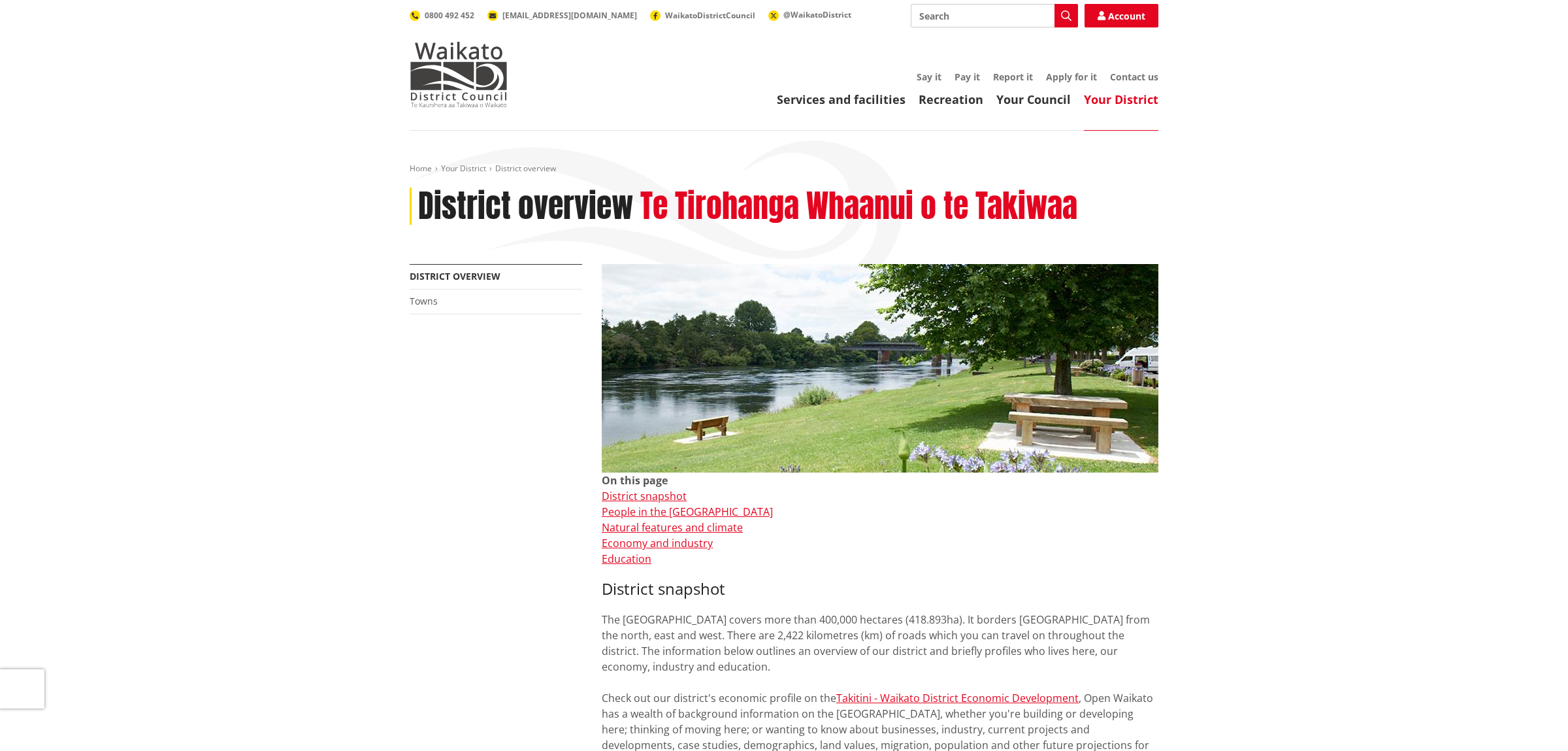
scroll to position [229, 0]
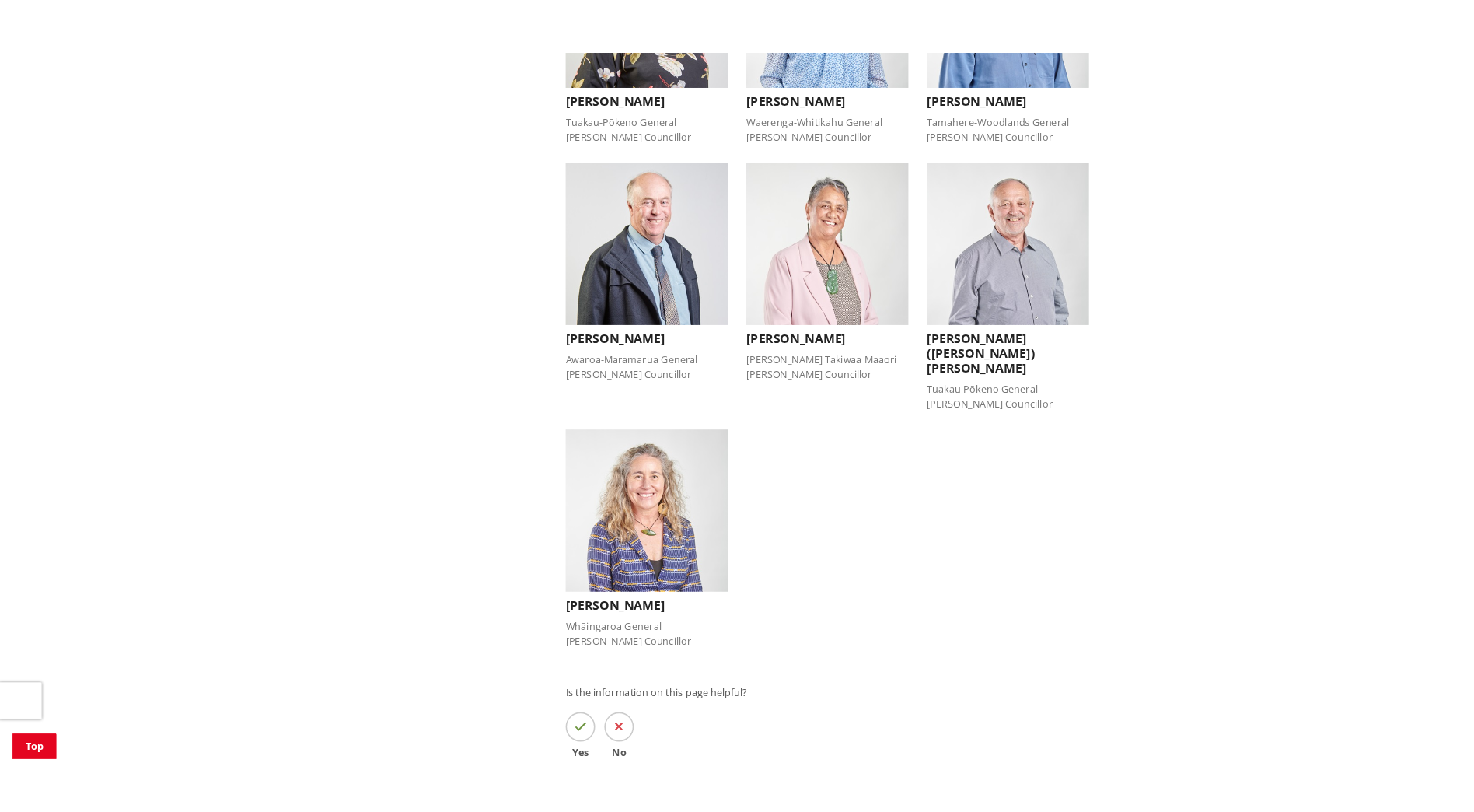
scroll to position [1224, 0]
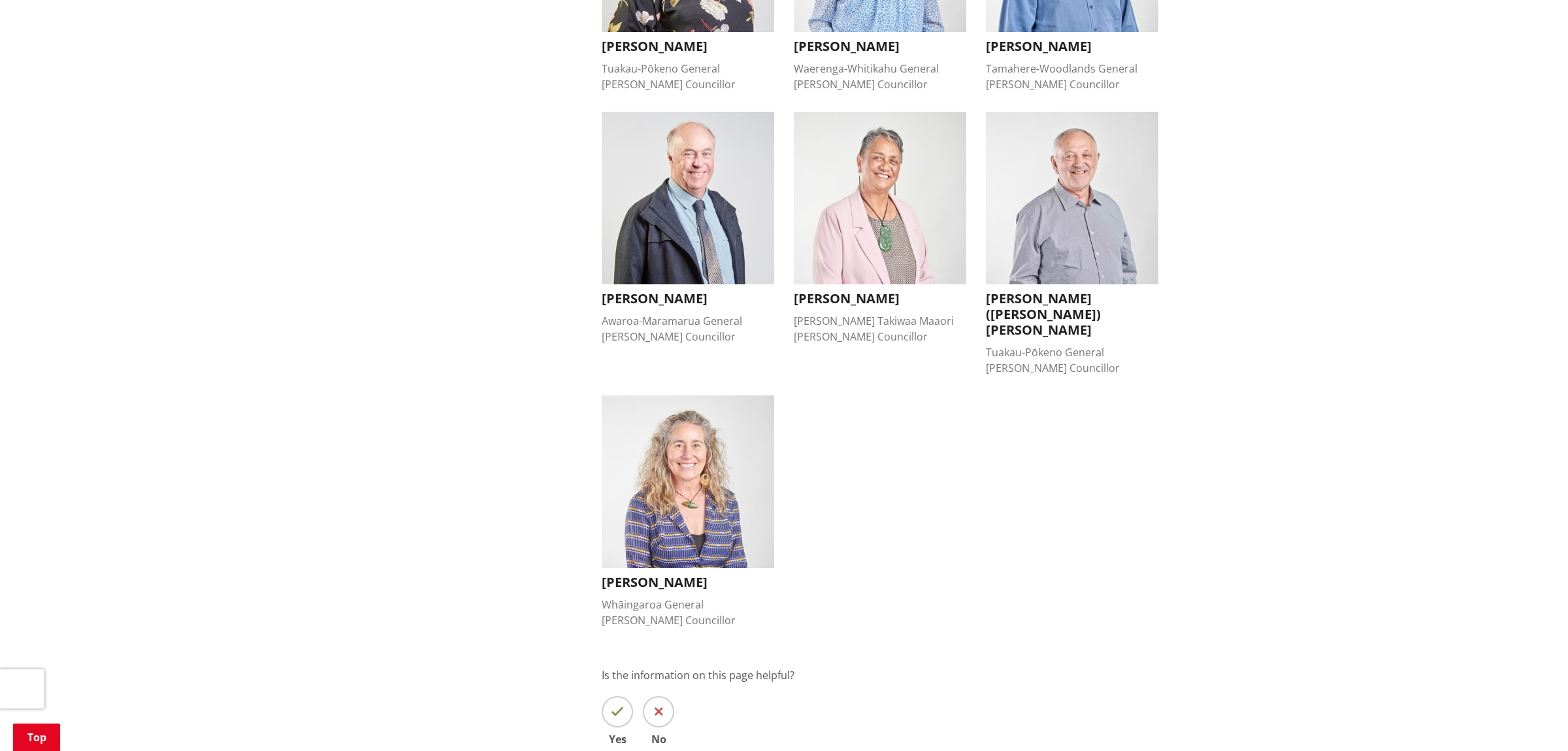
click at [669, 575] on h3 "[PERSON_NAME]" at bounding box center [688, 583] width 172 height 16
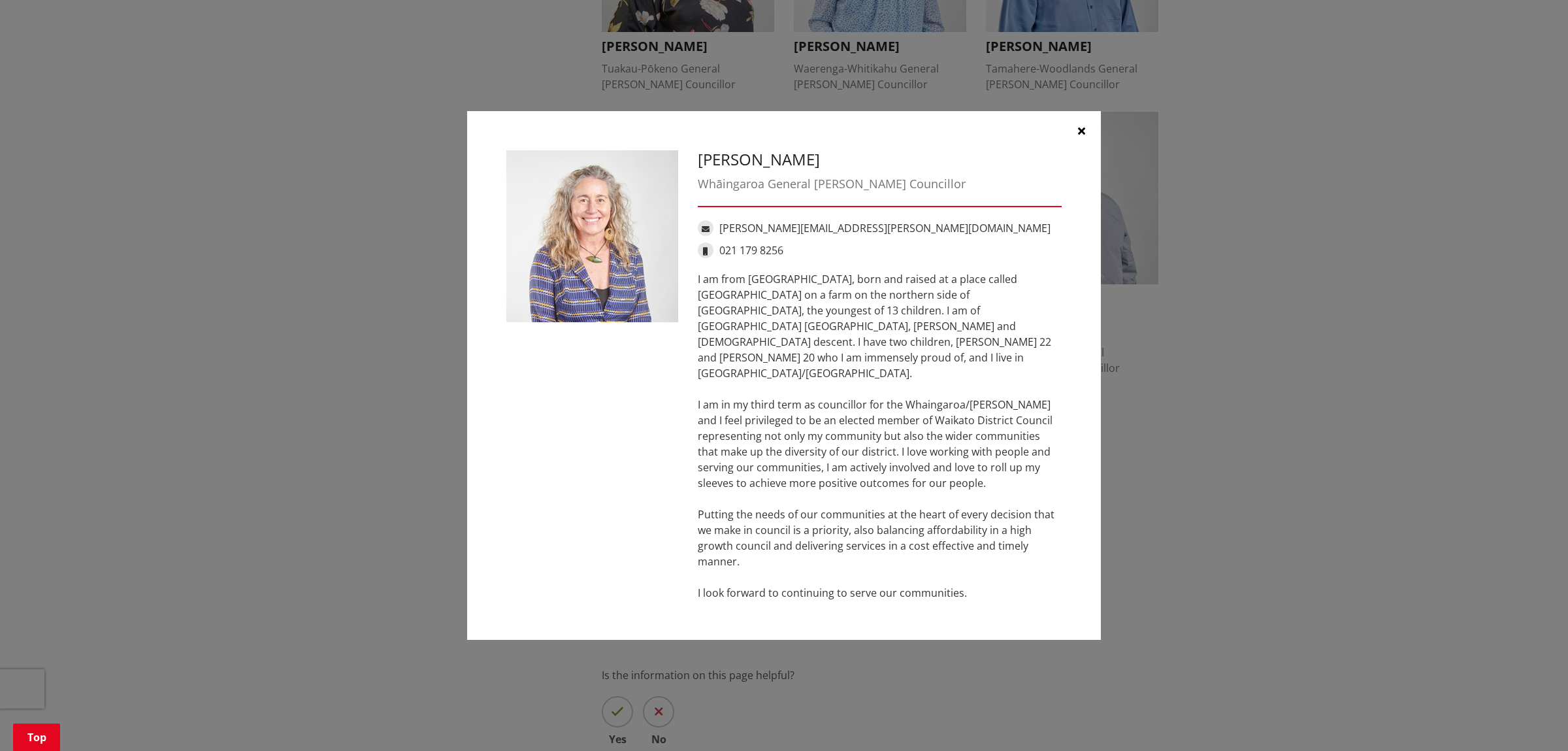
click at [1083, 136] on icon "button" at bounding box center [1081, 130] width 7 height 10
